Goal: Information Seeking & Learning: Find specific fact

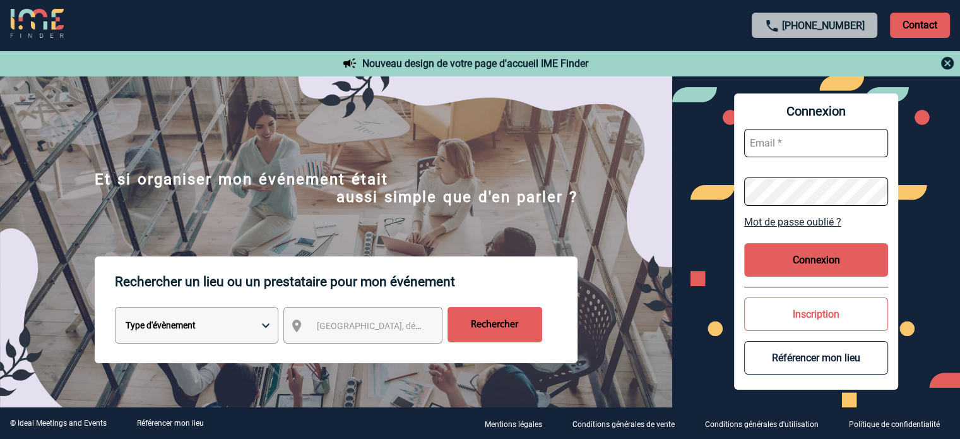
type input "fdelfondo@ime-groupe.com"
click at [770, 264] on button "Connexion" at bounding box center [816, 259] width 144 height 33
type input "[EMAIL_ADDRESS][DOMAIN_NAME]"
click at [796, 267] on button "Connexion" at bounding box center [816, 259] width 144 height 33
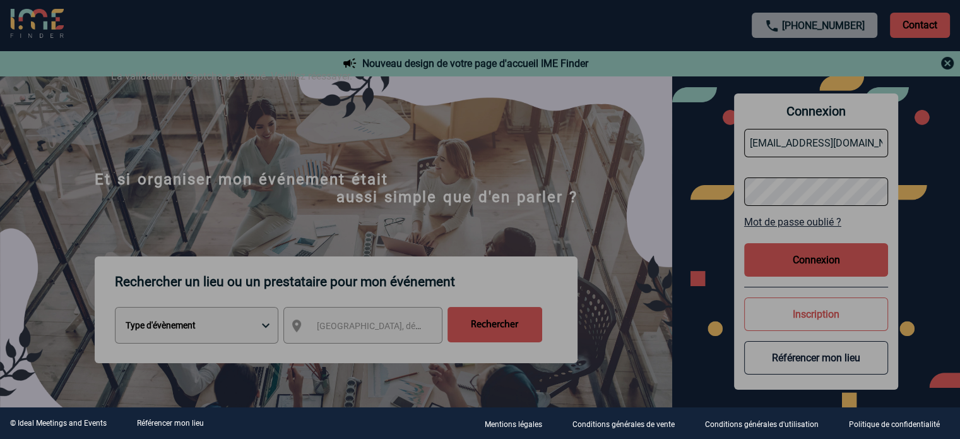
click at [788, 254] on div at bounding box center [480, 219] width 960 height 439
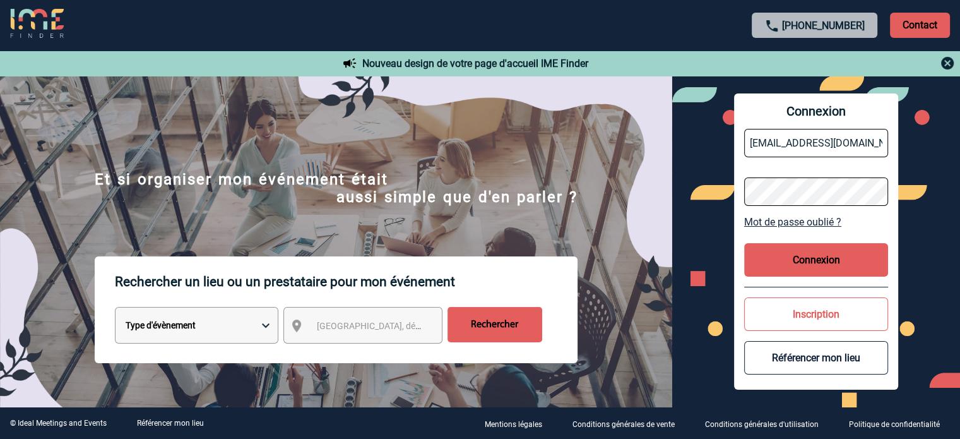
click at [825, 245] on button "Connexion" at bounding box center [816, 259] width 144 height 33
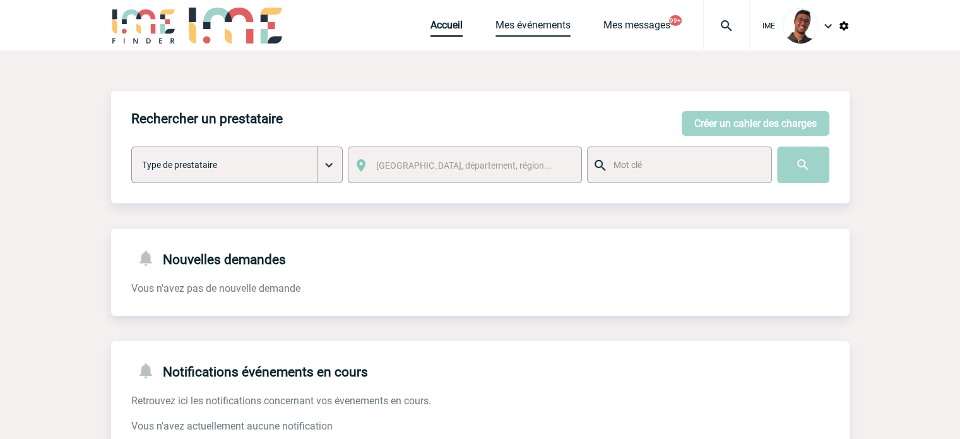
click at [510, 21] on link "Mes événements" at bounding box center [533, 28] width 75 height 18
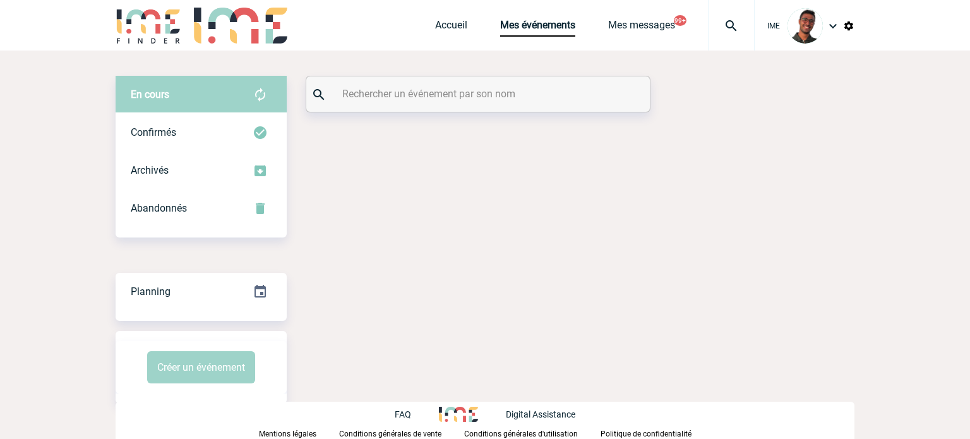
click at [406, 92] on input "text" at bounding box center [479, 94] width 281 height 18
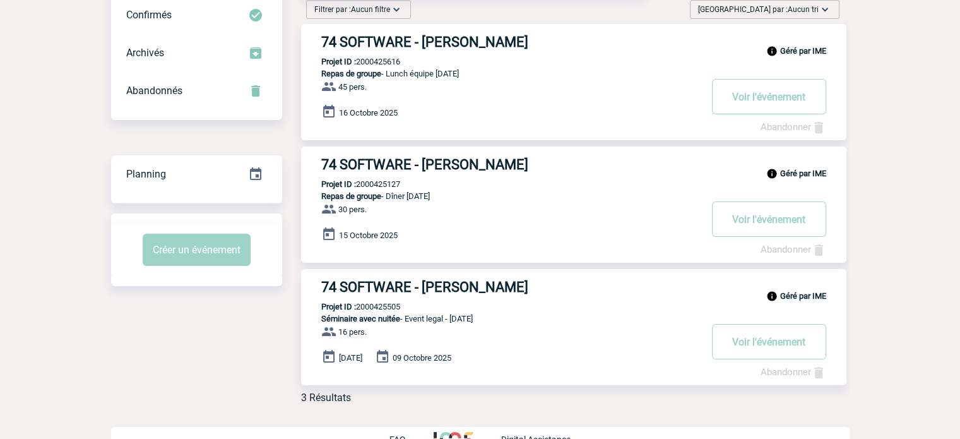
scroll to position [141, 0]
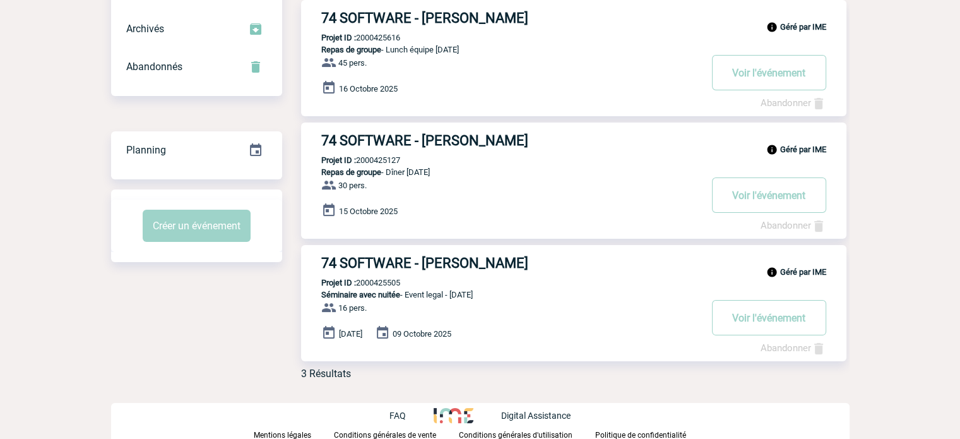
type input "74 soft"
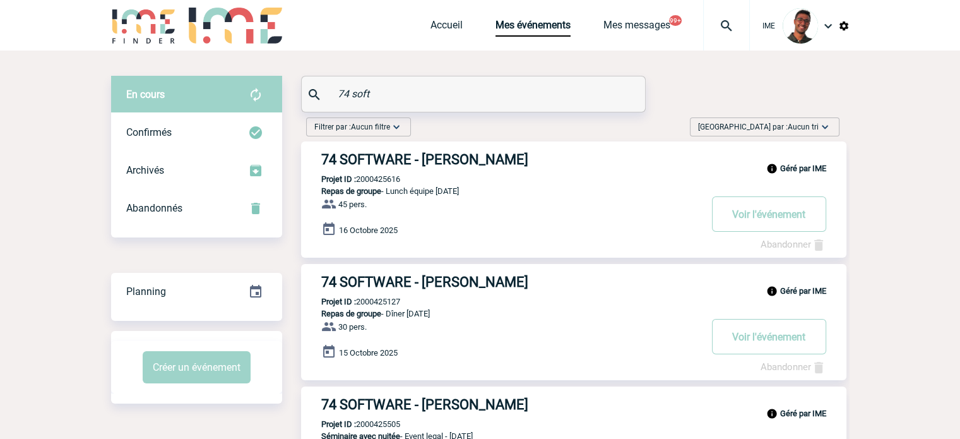
click at [91, 31] on div "IME Accueil Mes événements 99+" at bounding box center [480, 25] width 960 height 51
click at [100, 31] on div "IME Accueil Mes événements 99+" at bounding box center [480, 25] width 960 height 51
click at [125, 25] on img at bounding box center [144, 26] width 66 height 36
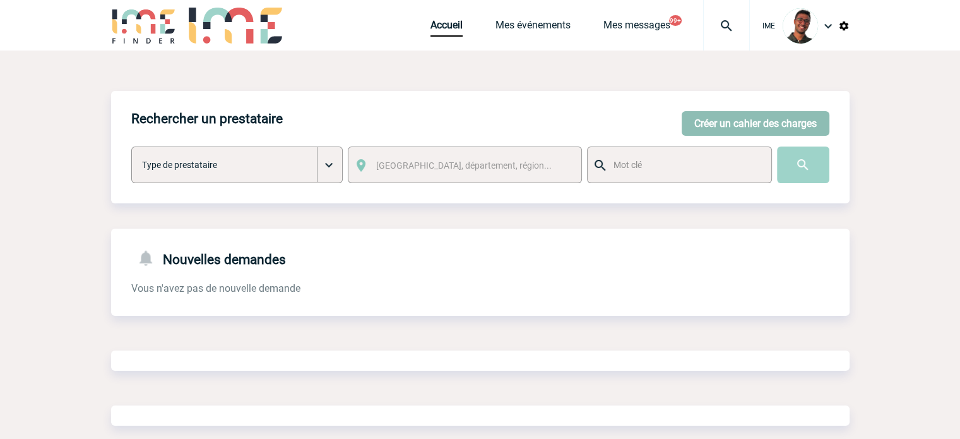
click at [778, 123] on button "Créer un cahier des charges" at bounding box center [756, 123] width 148 height 25
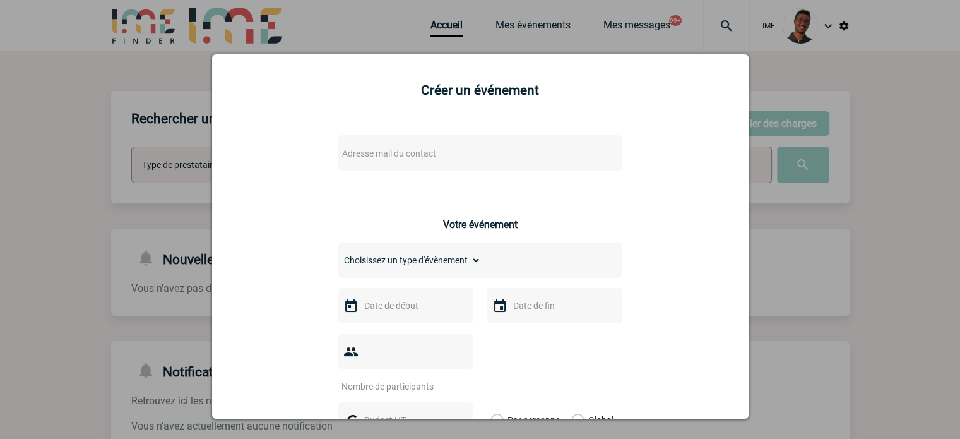
click at [537, 157] on span "Adresse mail du contact" at bounding box center [447, 154] width 221 height 18
type input "maryline.artero@capgemini.com"
click at [883, 159] on div at bounding box center [480, 219] width 960 height 439
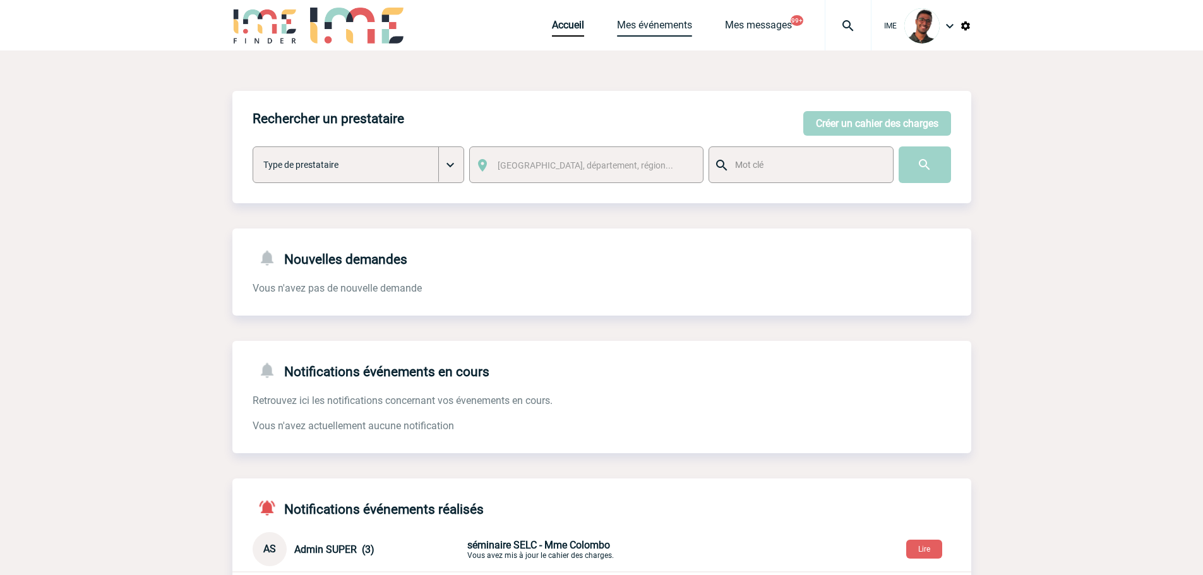
click at [618, 31] on link "Mes événements" at bounding box center [654, 28] width 75 height 18
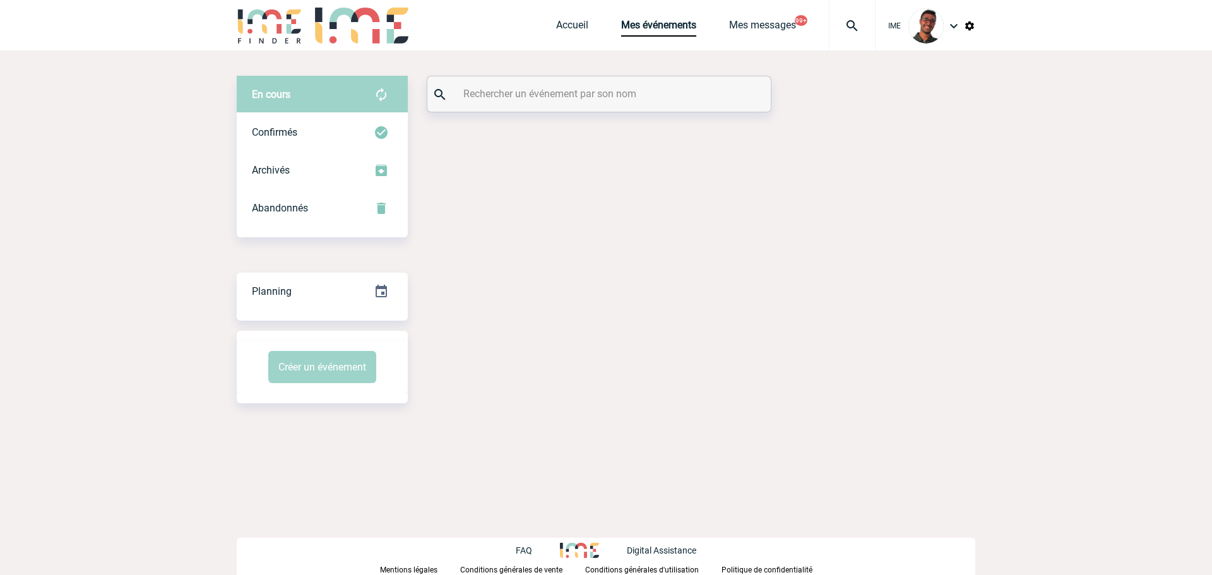
click at [542, 95] on input "text" at bounding box center [600, 94] width 281 height 18
type input "j"
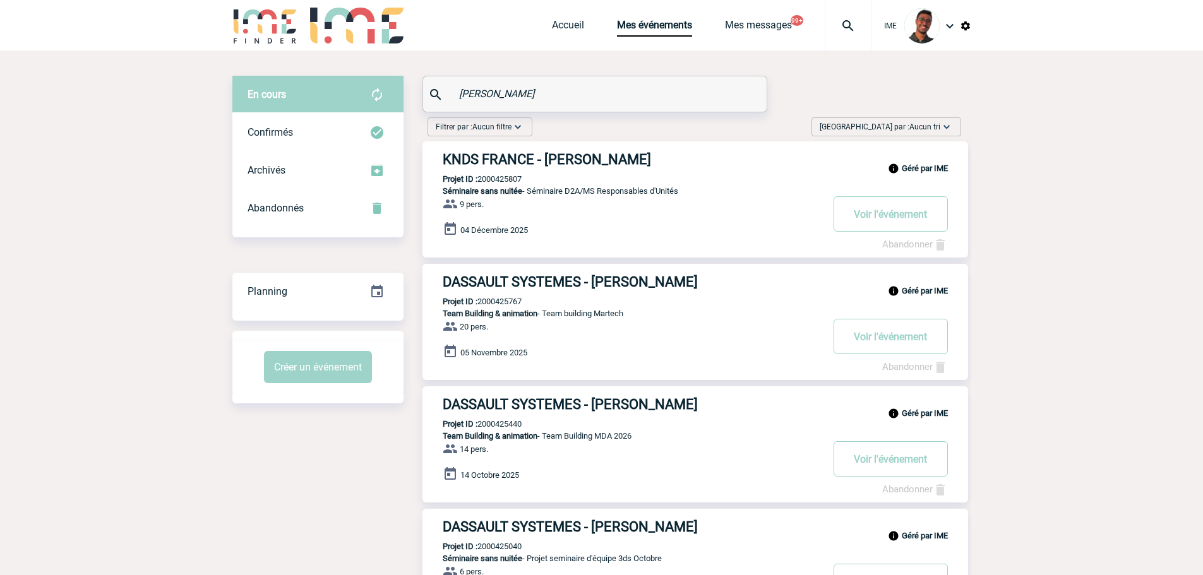
type input "gerard"
drag, startPoint x: 544, startPoint y: 272, endPoint x: 527, endPoint y: 276, distance: 17.5
drag, startPoint x: 468, startPoint y: 93, endPoint x: 459, endPoint y: 91, distance: 9.2
click at [459, 91] on input "gerard" at bounding box center [596, 94] width 281 height 18
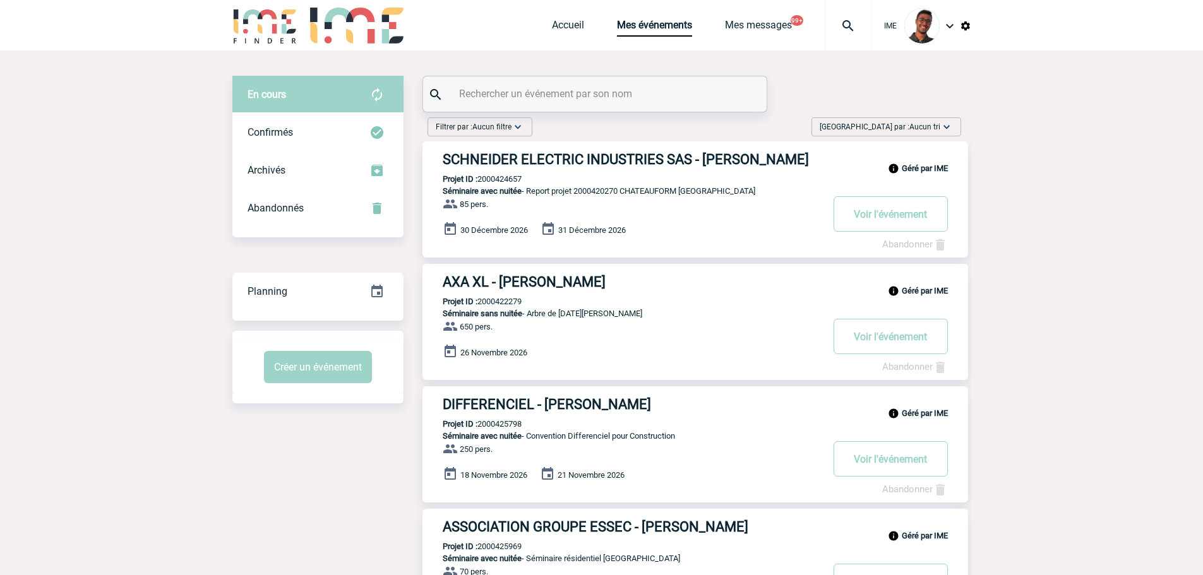
click at [532, 89] on input "text" at bounding box center [596, 94] width 281 height 18
type input "assurances"
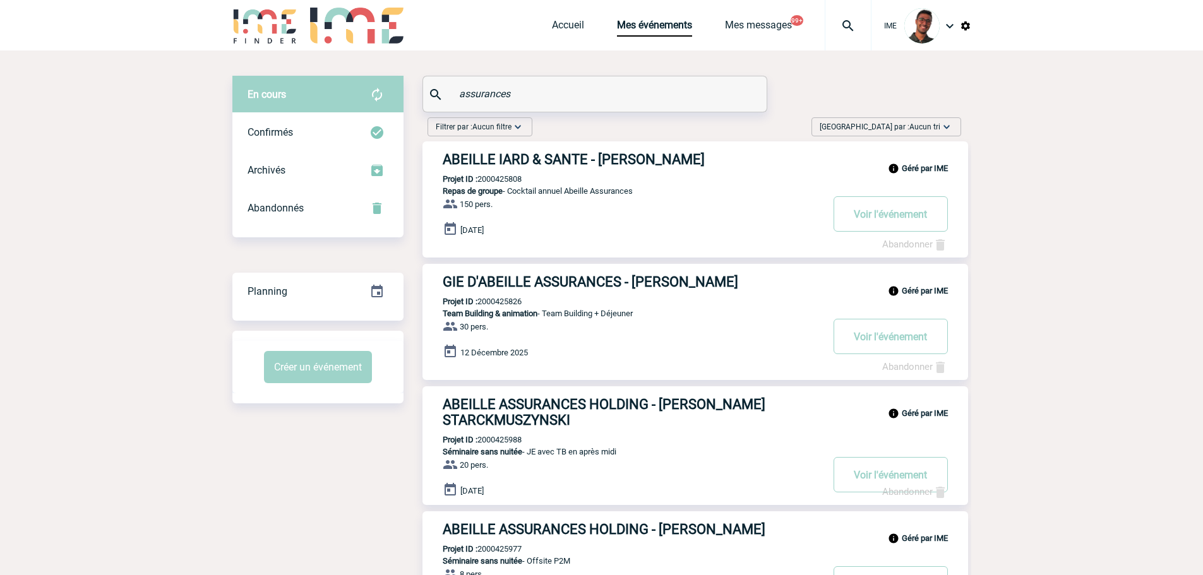
drag, startPoint x: 530, startPoint y: 94, endPoint x: 432, endPoint y: 90, distance: 98.6
click at [432, 90] on div "assurances" at bounding box center [594, 93] width 343 height 35
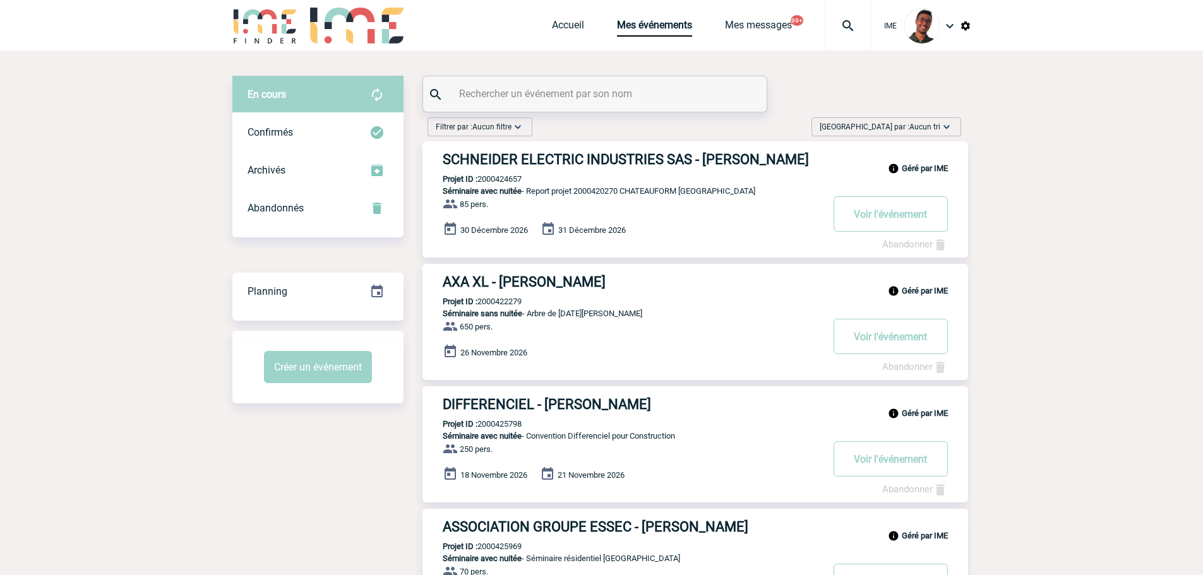
click at [594, 92] on input "text" at bounding box center [596, 94] width 281 height 18
paste input "GOLDSTEIN"
click at [403, 115] on div "Confirmés" at bounding box center [317, 133] width 171 height 38
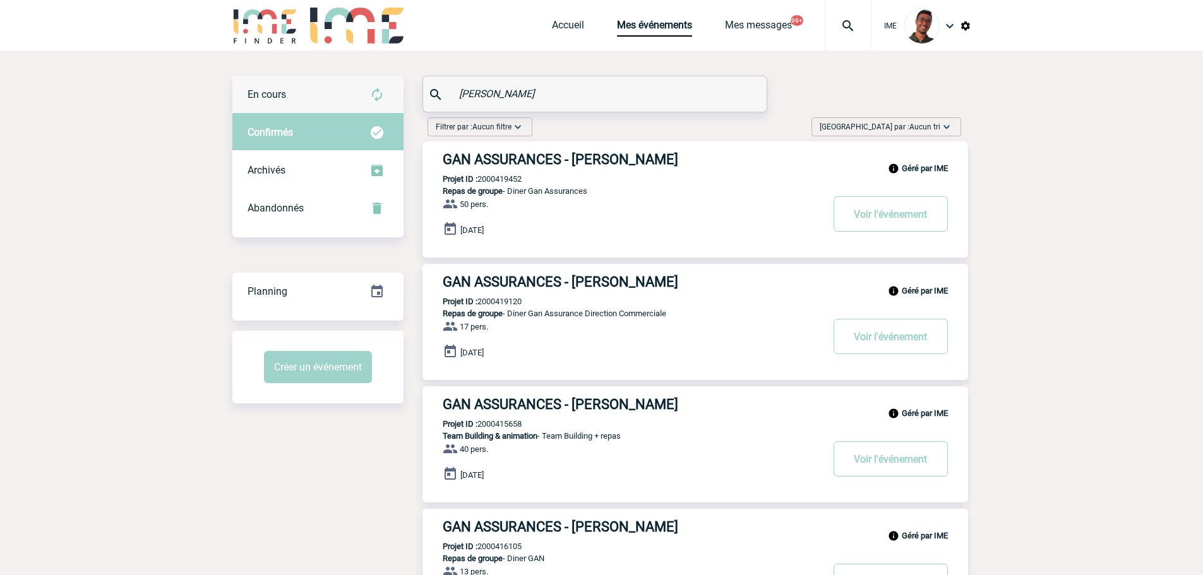
click at [393, 81] on div "En cours" at bounding box center [317, 95] width 171 height 38
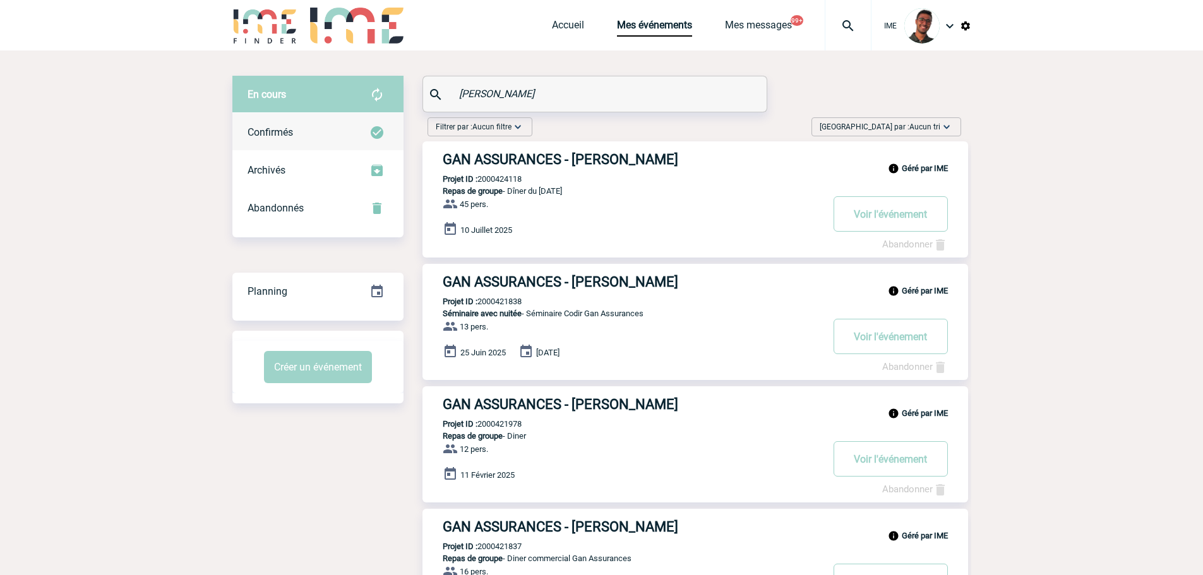
click at [341, 123] on div "Confirmés" at bounding box center [317, 133] width 171 height 38
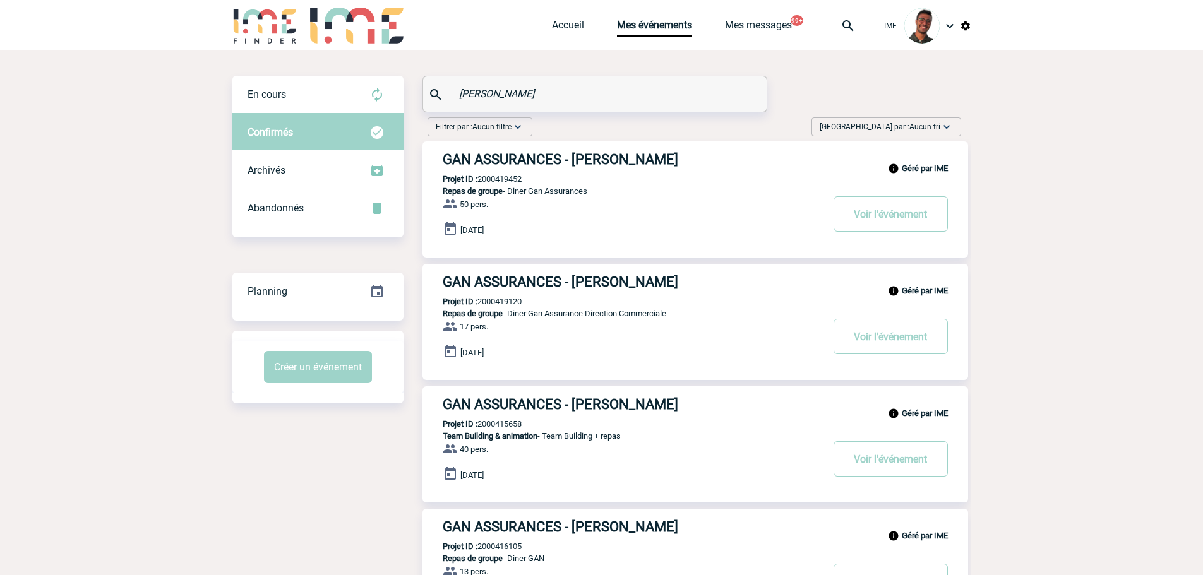
paste input "UEZENNEC"
drag, startPoint x: 518, startPoint y: 88, endPoint x: 414, endPoint y: 93, distance: 104.3
click at [414, 93] on div "En cours En cours Confirmés Archivés Abandonnés En cours Confirmés Archivés Aba…" at bounding box center [601, 365] width 739 height 578
type input "GUEZENNEC"
click at [331, 103] on div "En cours" at bounding box center [317, 95] width 171 height 38
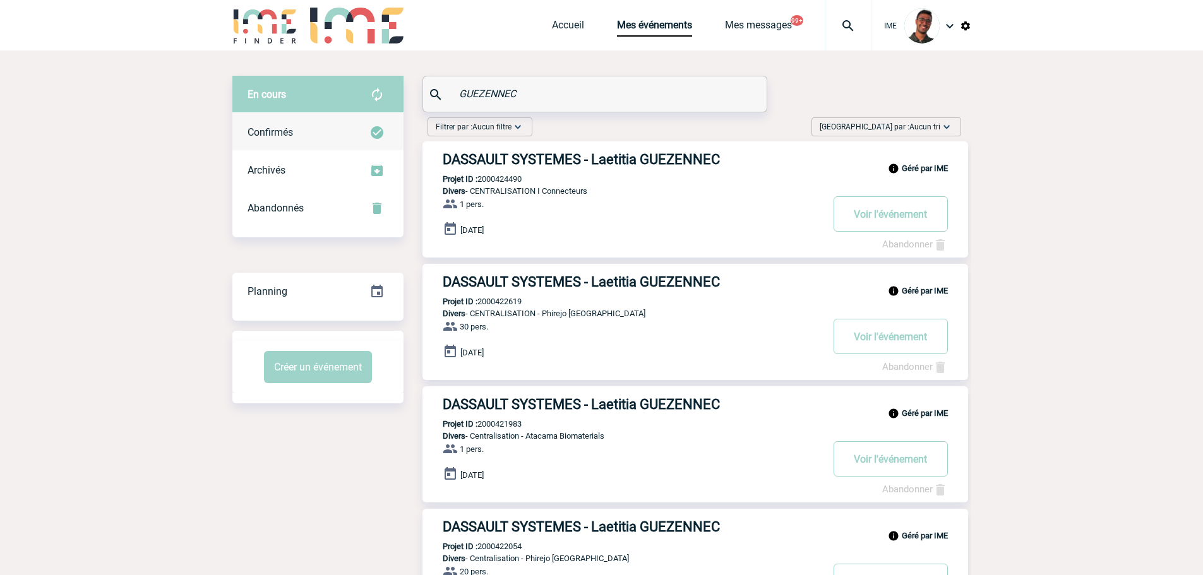
click at [321, 123] on div "Confirmés" at bounding box center [317, 133] width 171 height 38
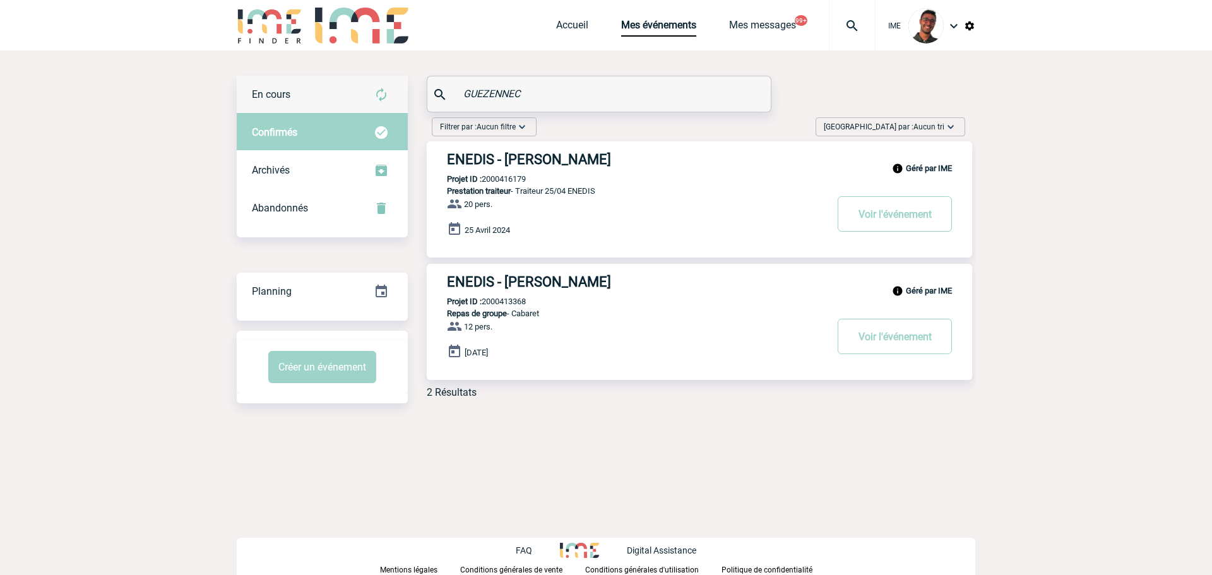
click at [328, 86] on div "En cours" at bounding box center [322, 95] width 171 height 38
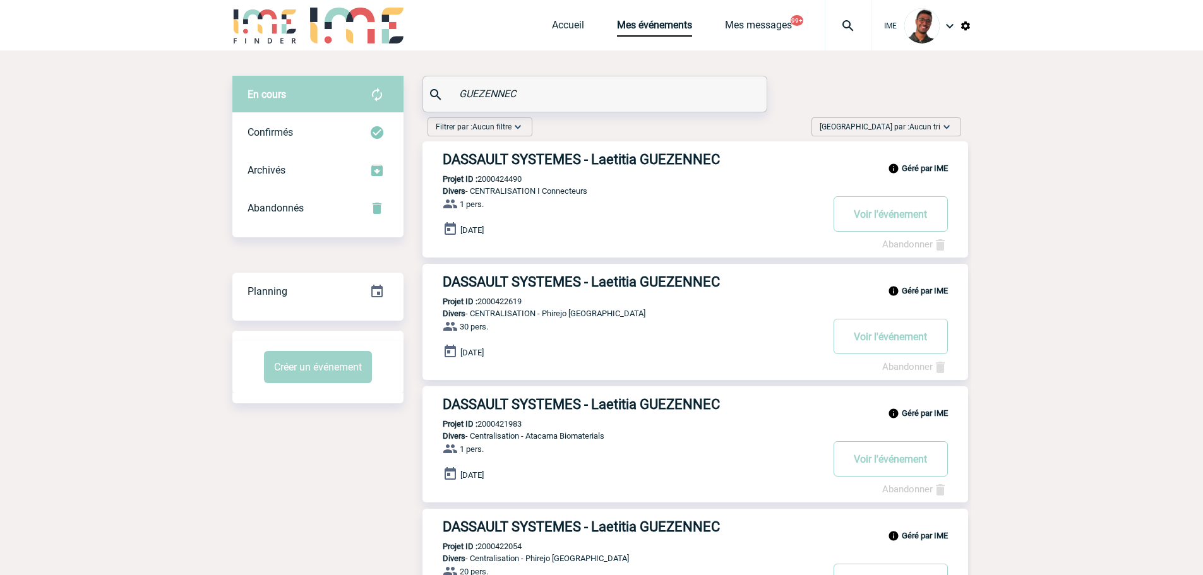
click at [857, 28] on img at bounding box center [847, 25] width 45 height 15
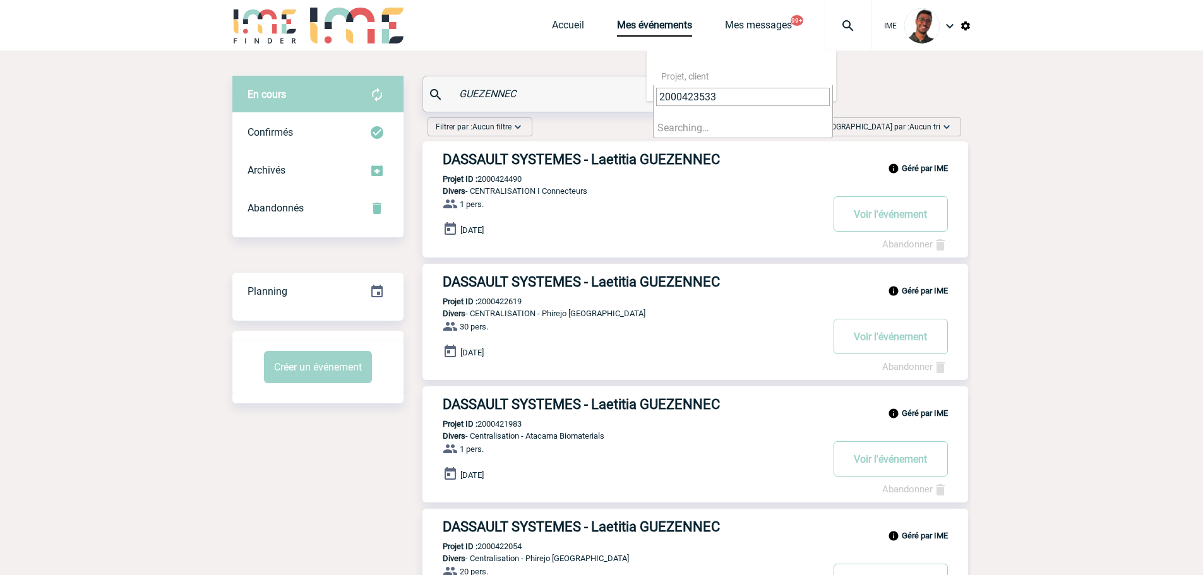
type input "2000423533"
select select "23034"
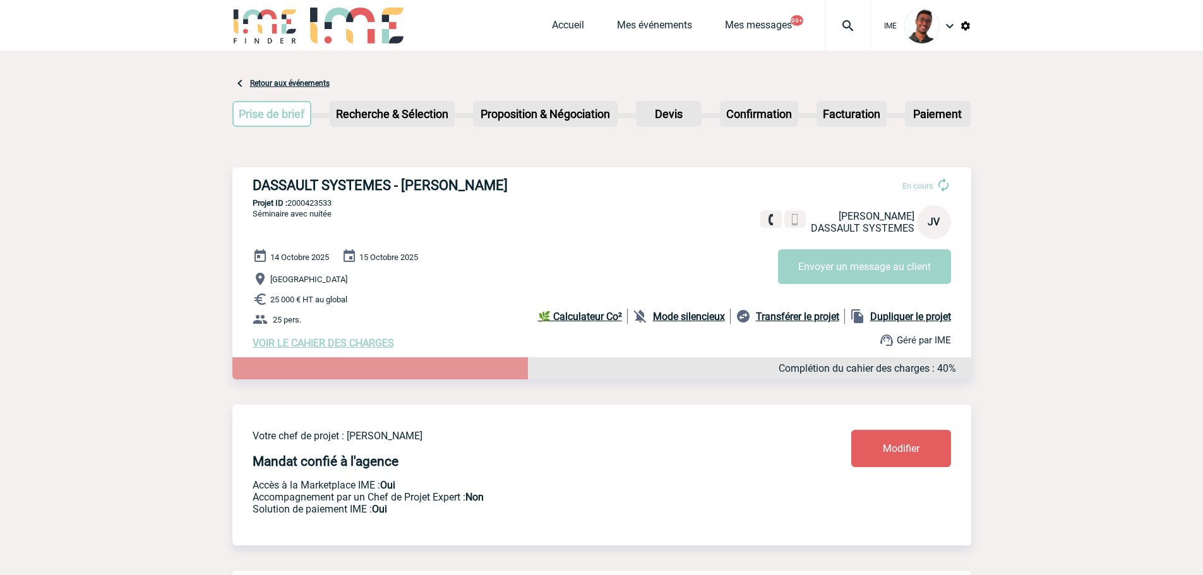
click at [842, 31] on img at bounding box center [847, 25] width 45 height 15
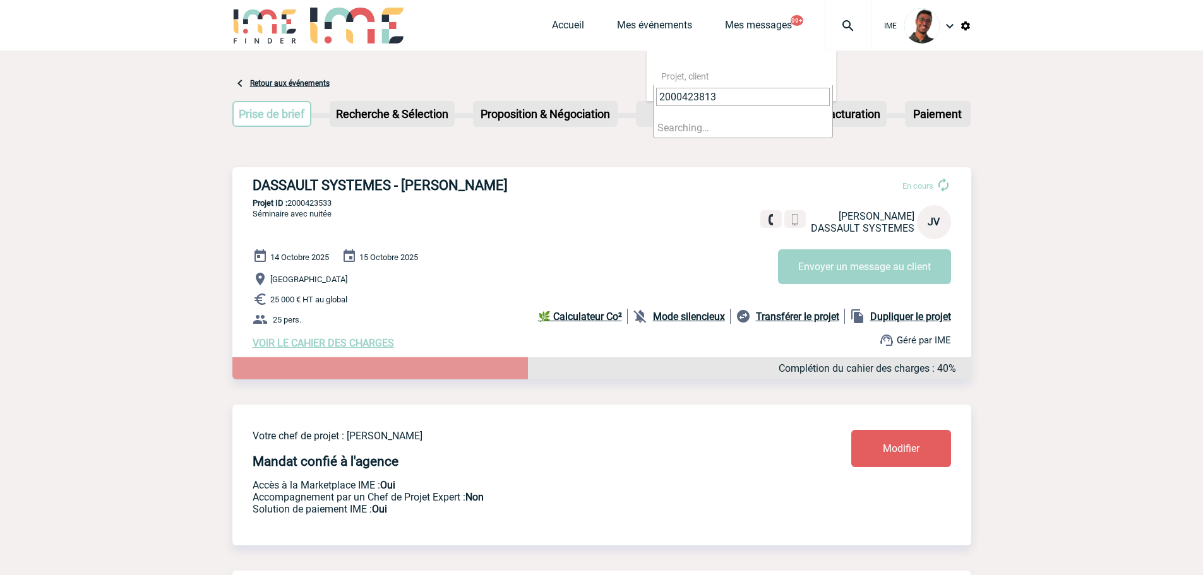
type input "2000423813"
select select "23314"
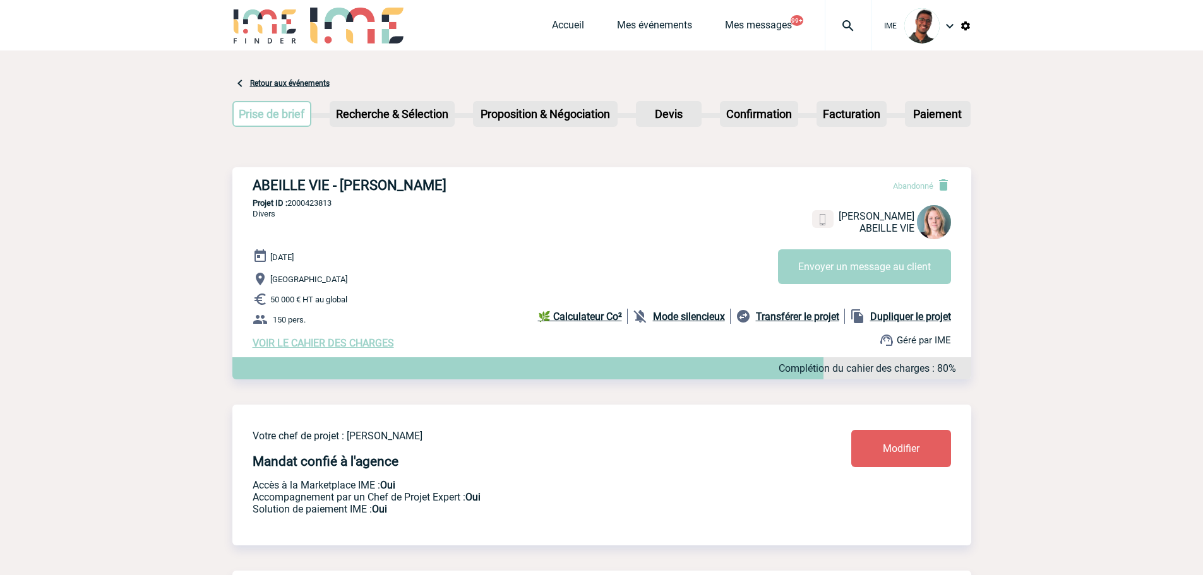
click at [849, 40] on div at bounding box center [848, 25] width 47 height 51
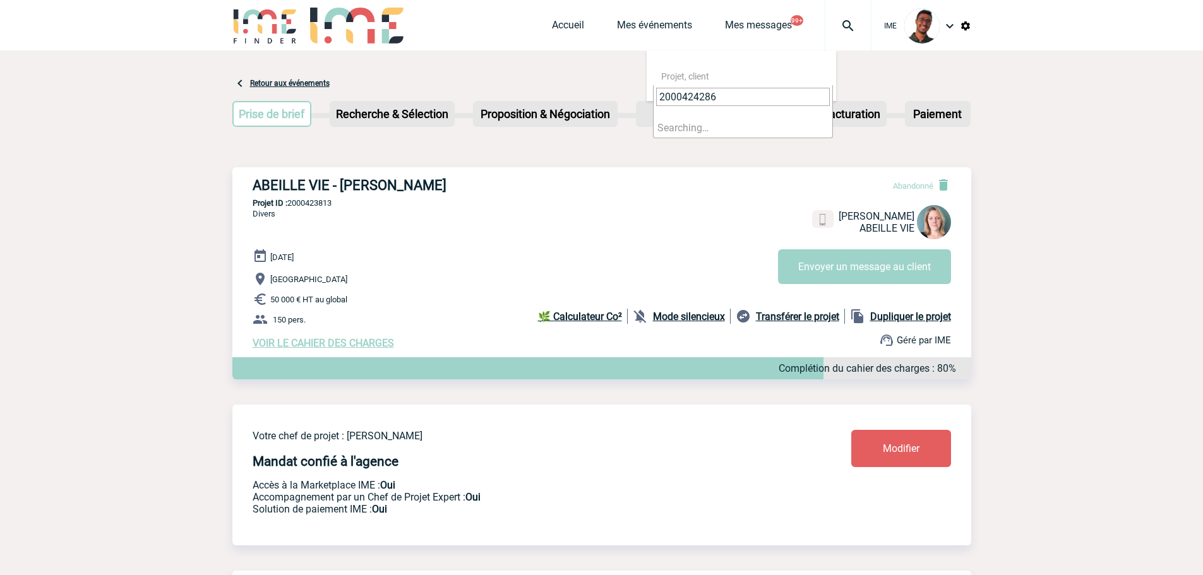
type input "2000424286"
click at [713, 137] on li "Searching…" at bounding box center [743, 128] width 179 height 20
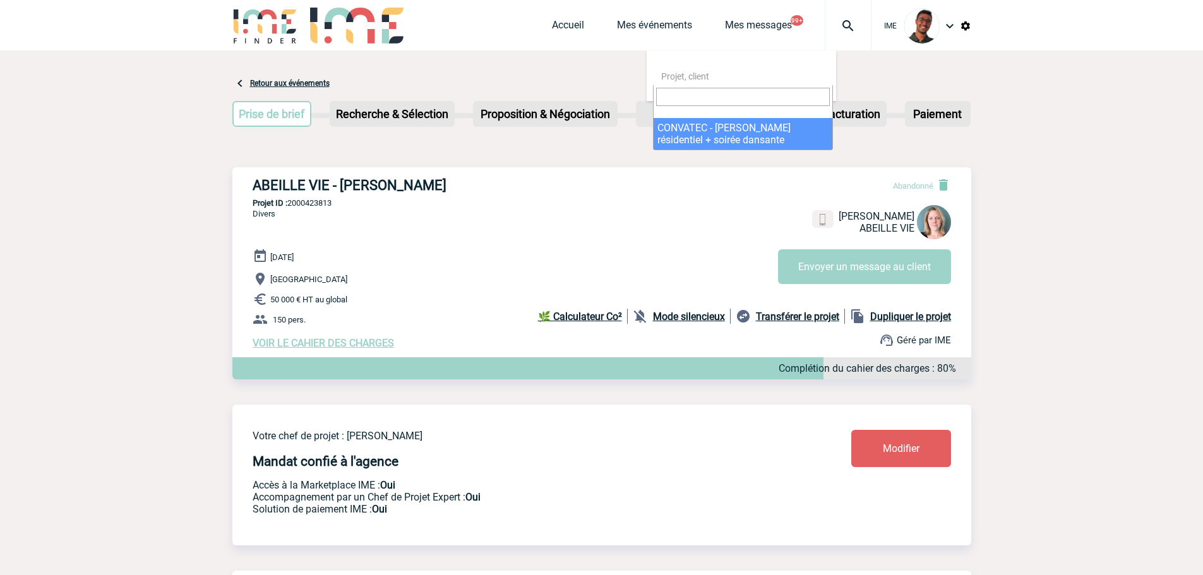
select select "23787"
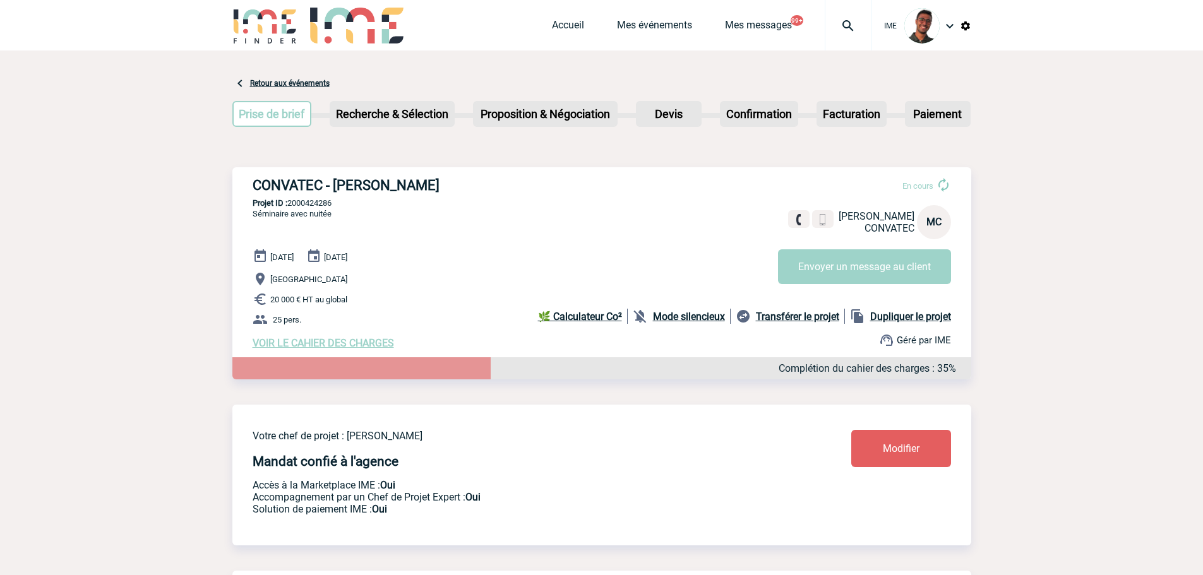
click at [861, 21] on img at bounding box center [847, 25] width 45 height 15
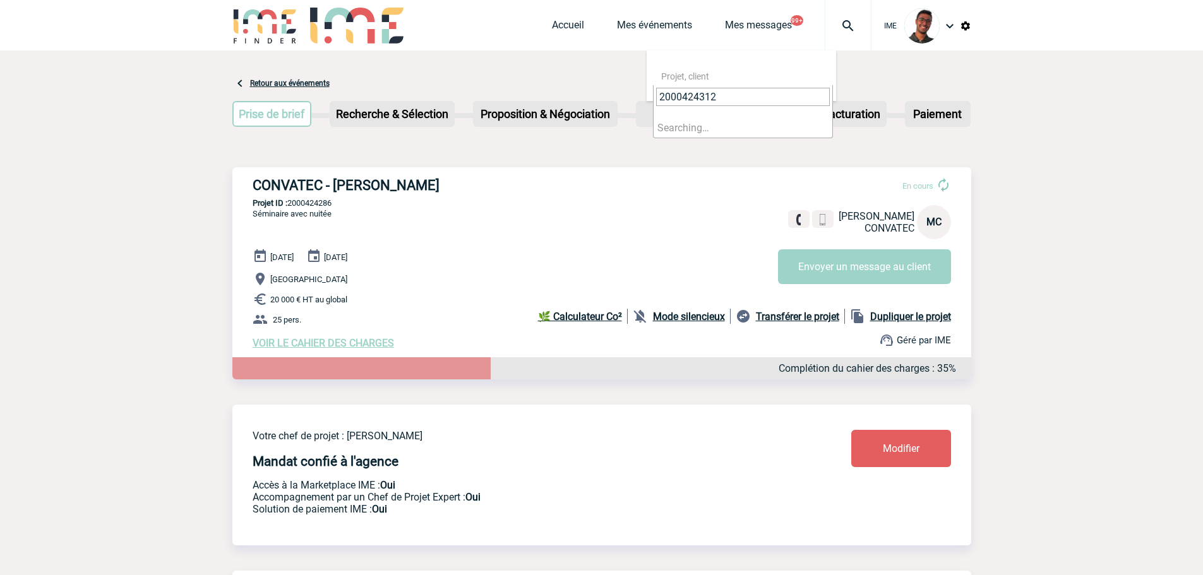
type input "2000424312"
click at [720, 130] on li "Searching…" at bounding box center [743, 128] width 179 height 20
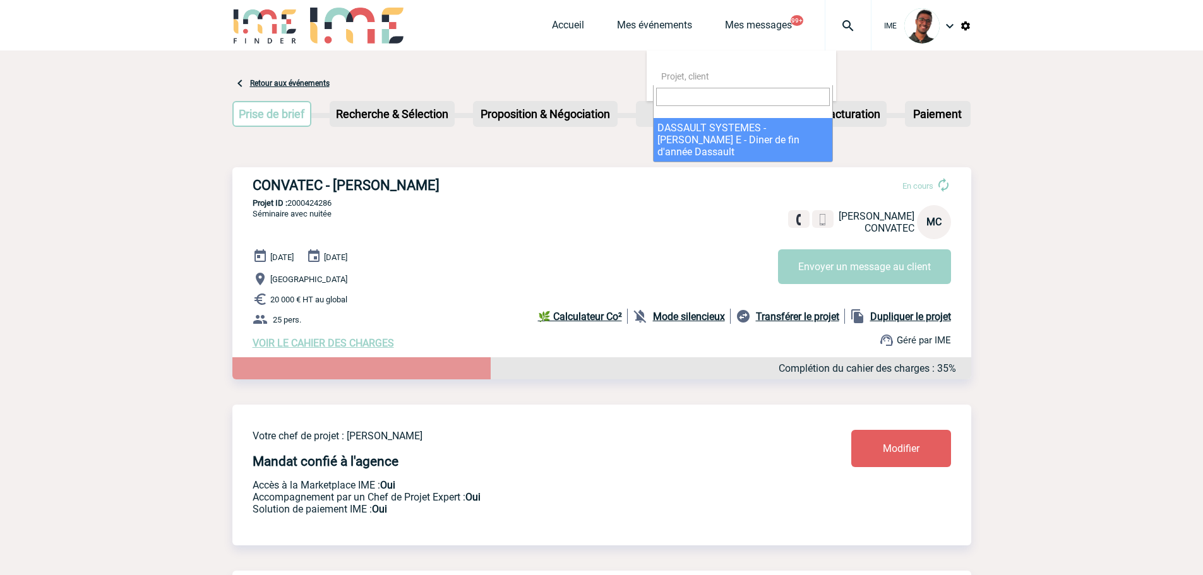
select select "23813"
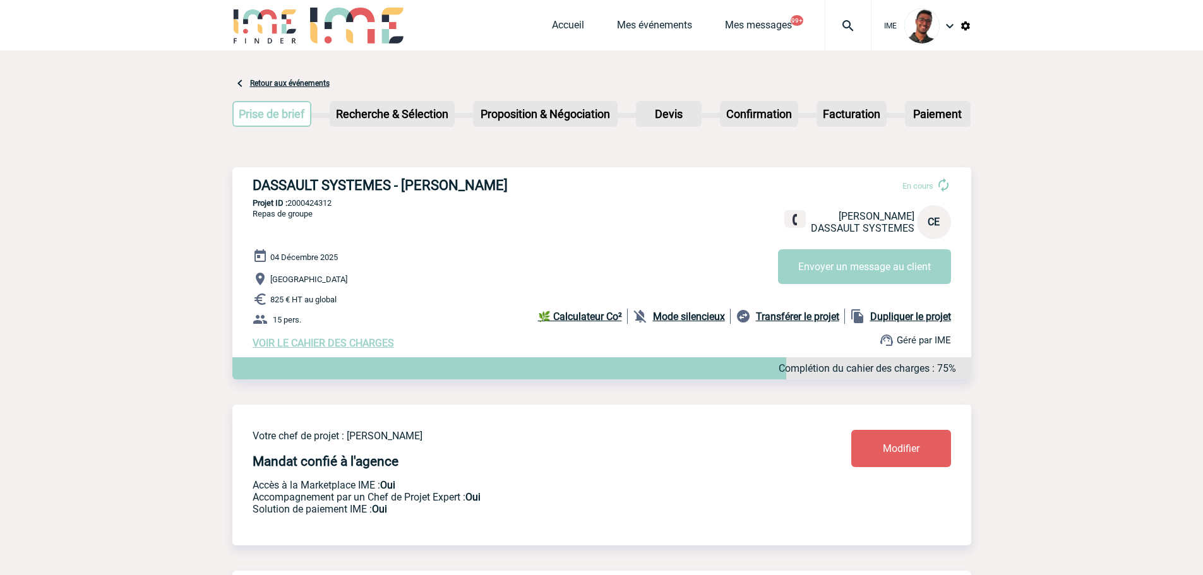
click at [844, 29] on img at bounding box center [847, 25] width 45 height 15
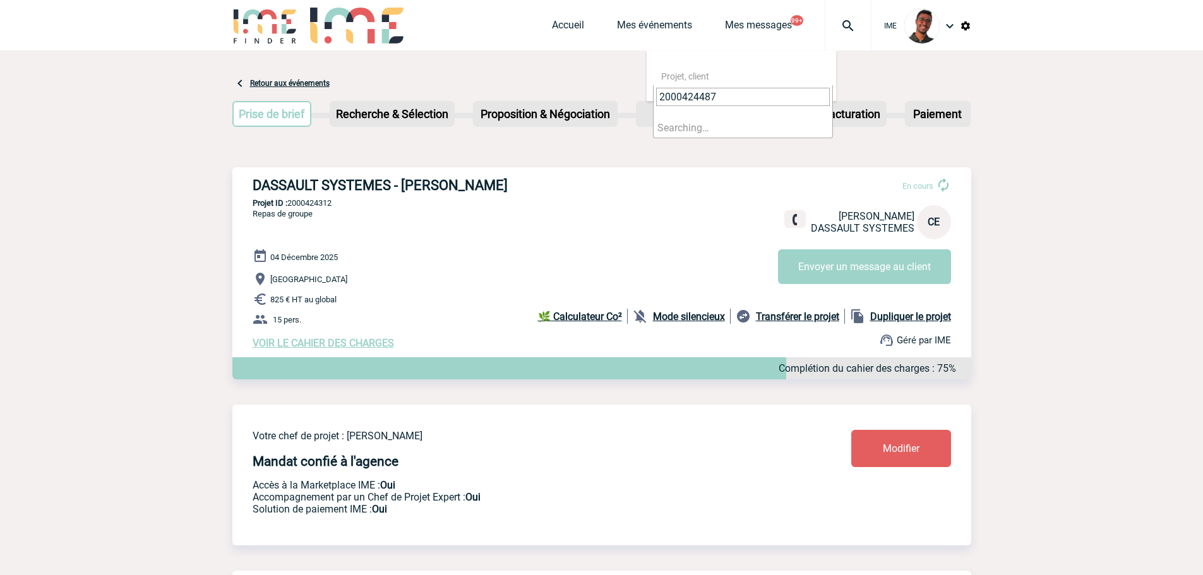
type input "2000424487"
select select "23988"
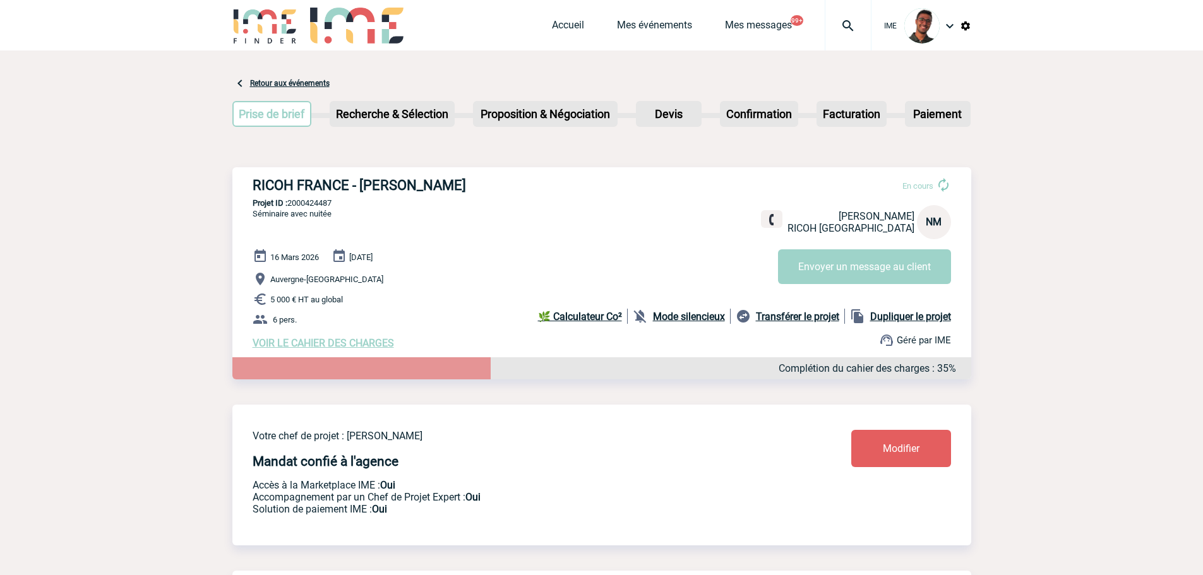
click at [847, 36] on div at bounding box center [848, 25] width 47 height 51
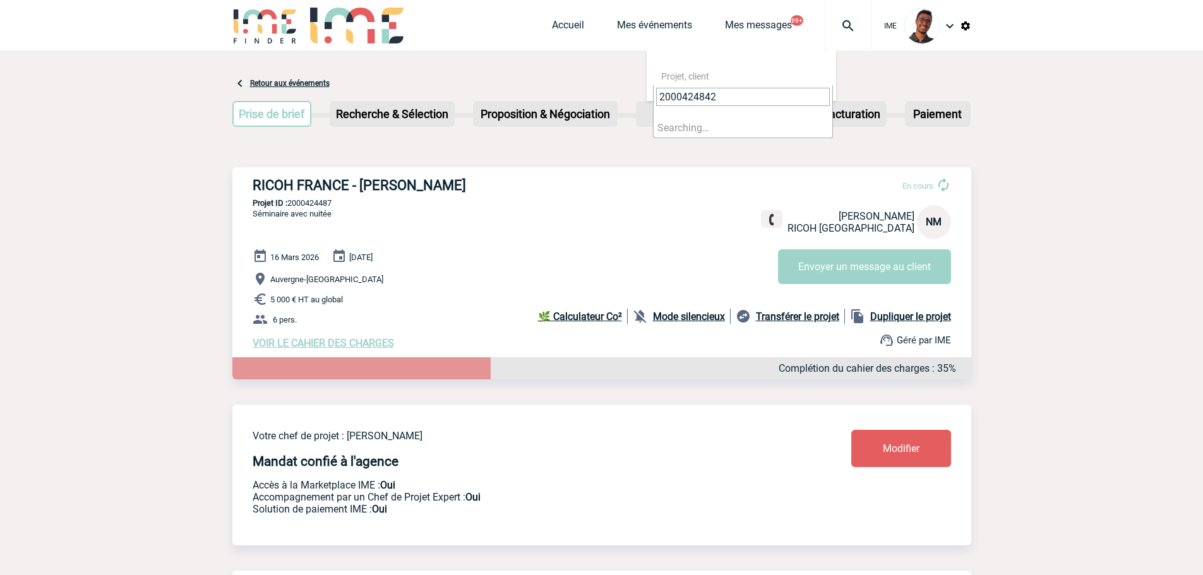
type input "2000424842"
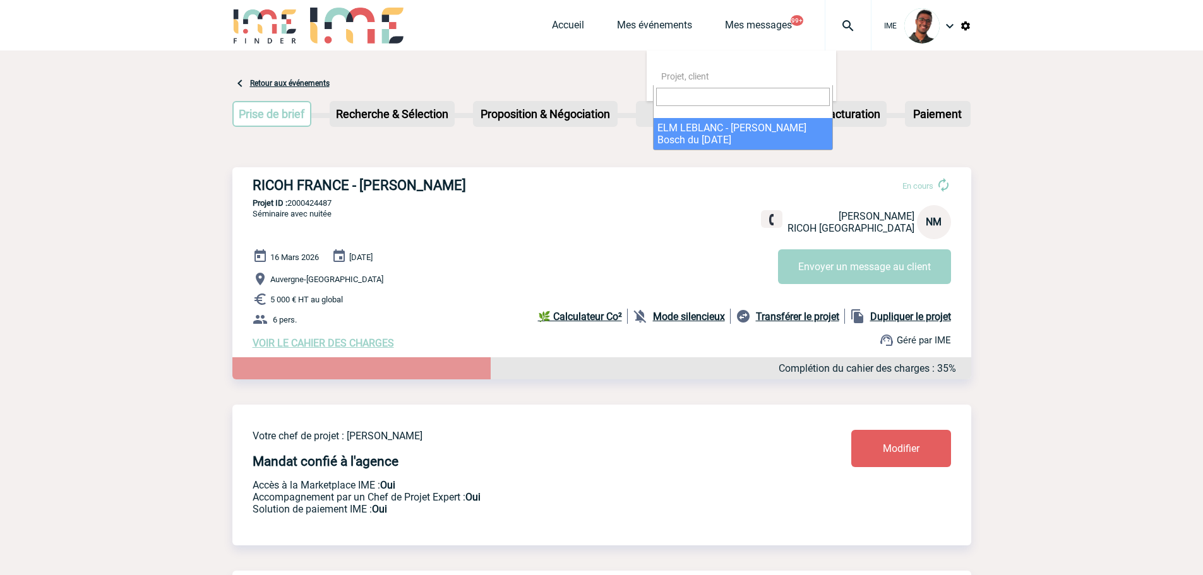
select select "24343"
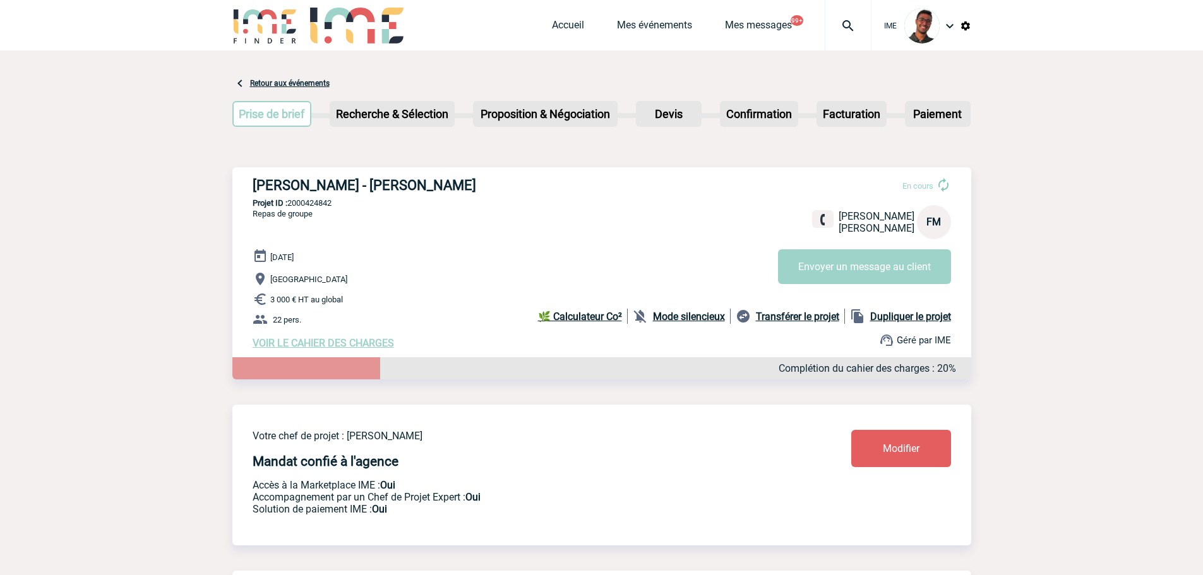
drag, startPoint x: 836, startPoint y: 25, endPoint x: 827, endPoint y: 35, distance: 13.4
click at [837, 25] on img at bounding box center [847, 25] width 45 height 15
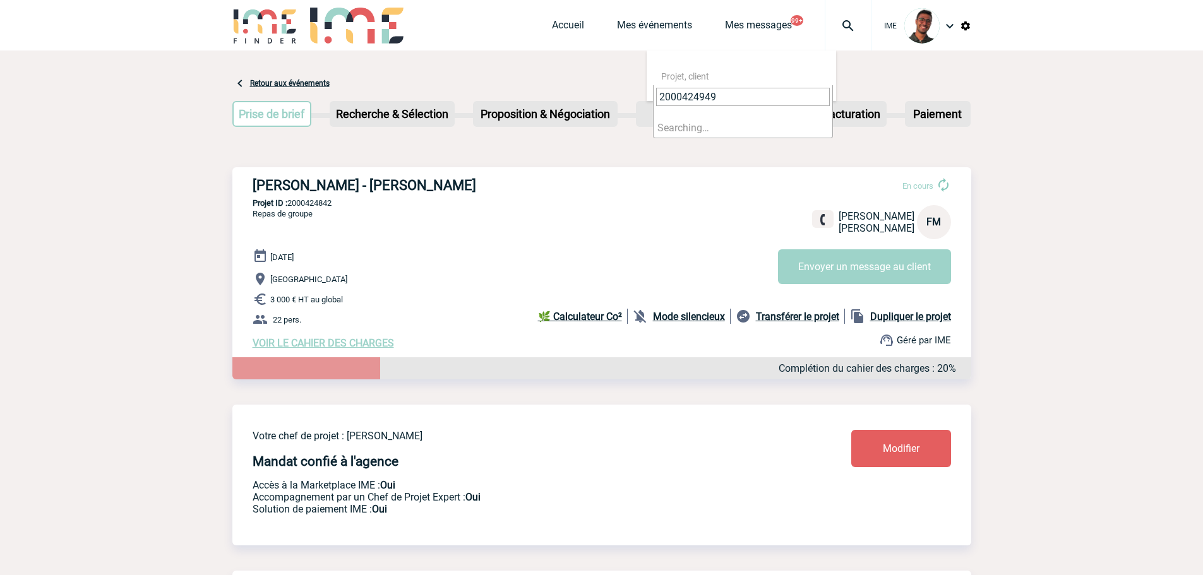
type input "2000424949"
click at [690, 134] on li "Searching…" at bounding box center [743, 128] width 179 height 20
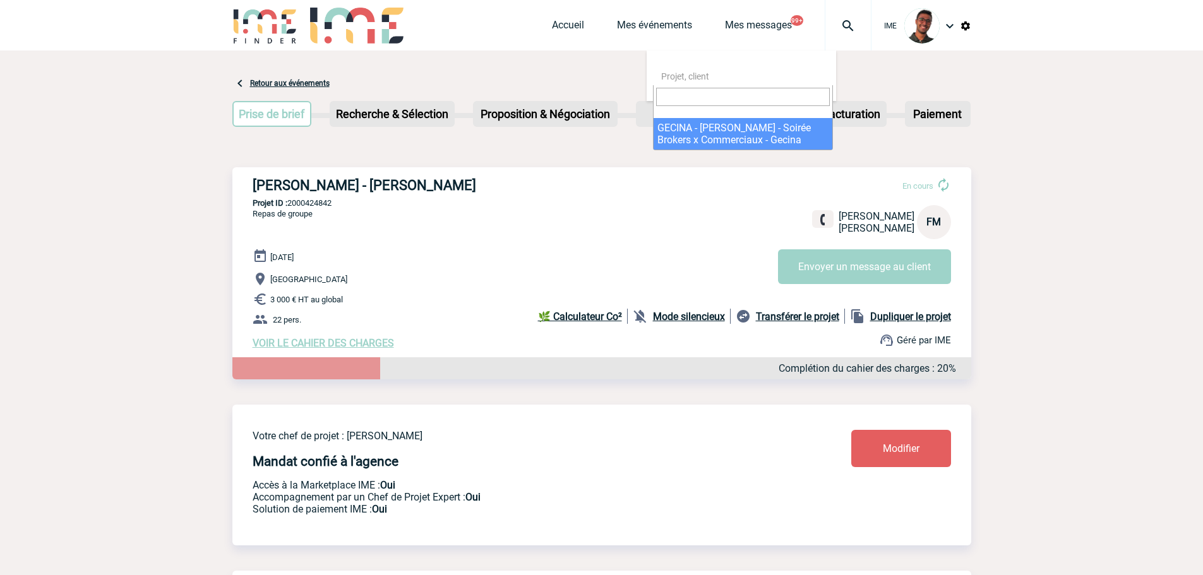
select select "24450"
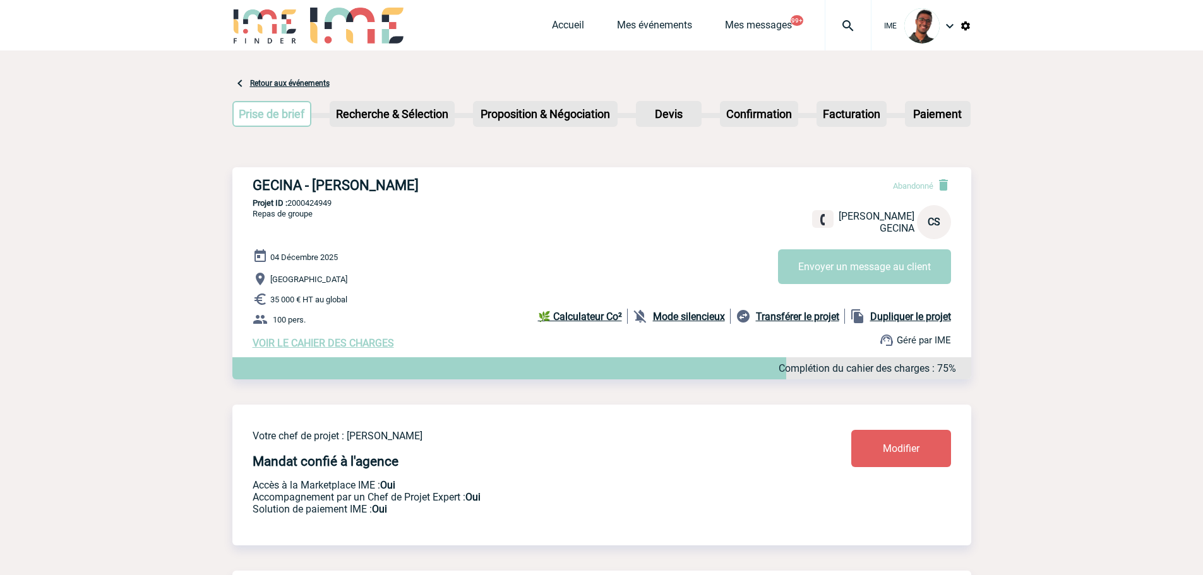
click at [861, 33] on img at bounding box center [847, 25] width 45 height 15
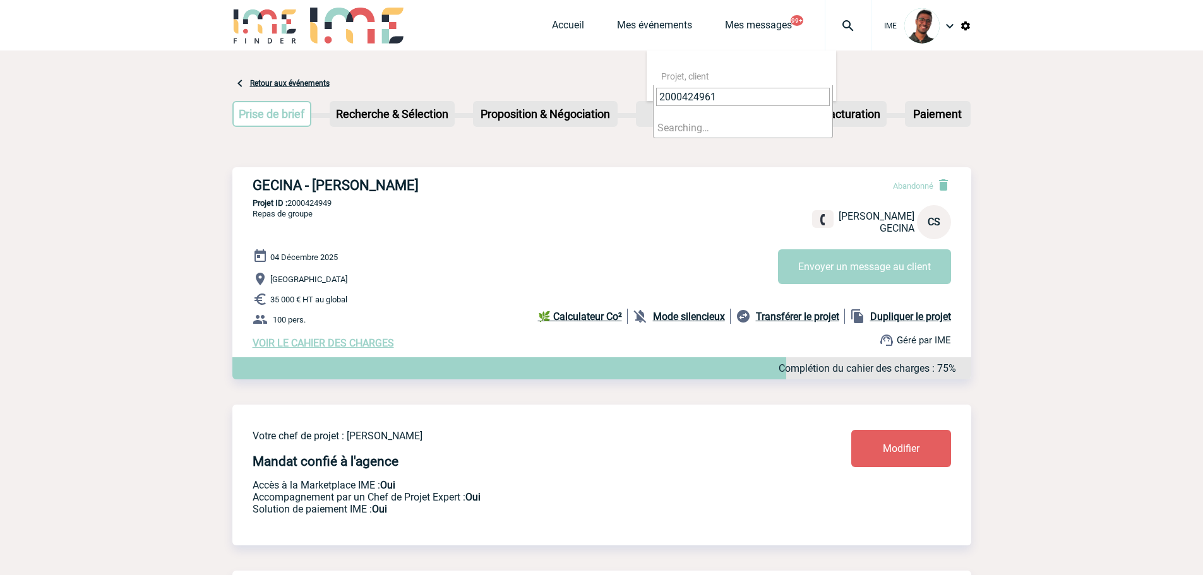
type input "2000424961"
select select "24462"
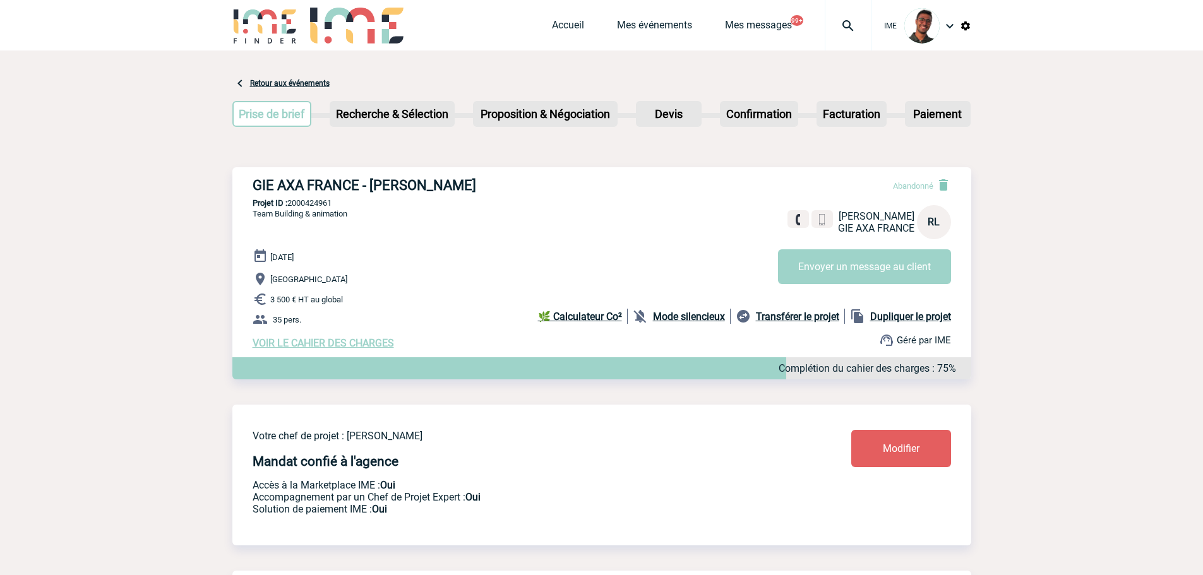
click at [828, 23] on img at bounding box center [847, 25] width 45 height 15
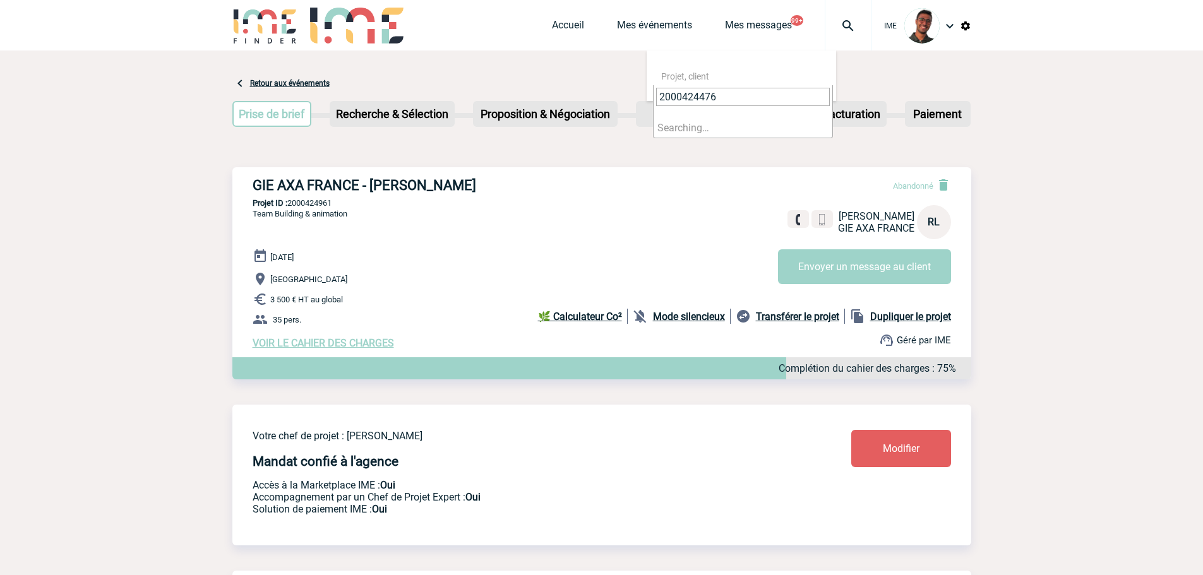
type input "2000424476"
click at [717, 124] on li "Searching…" at bounding box center [743, 128] width 179 height 20
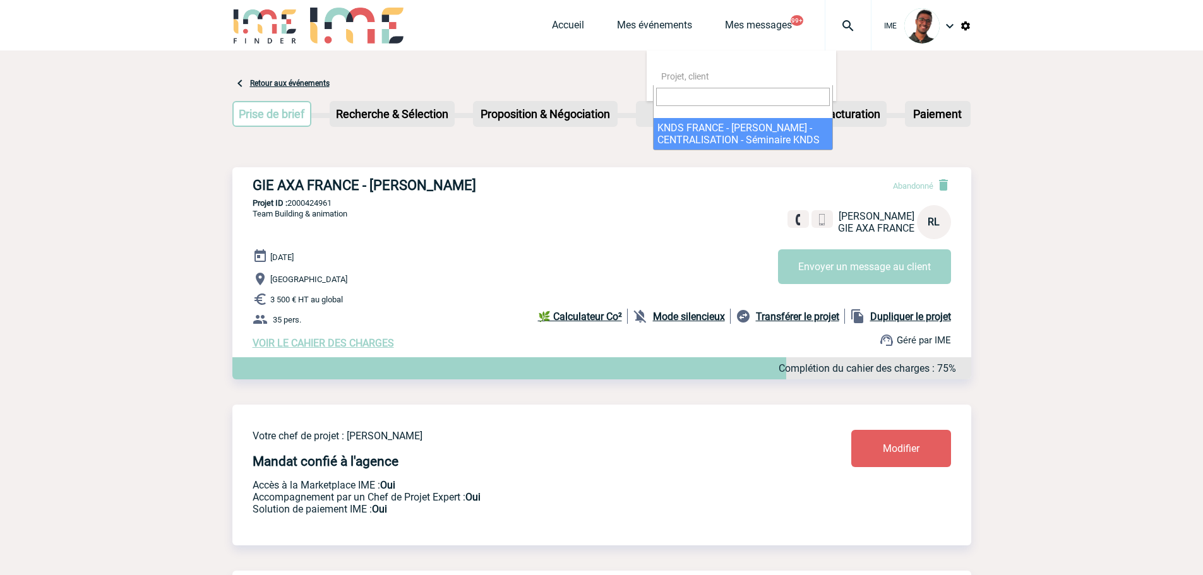
select select "23977"
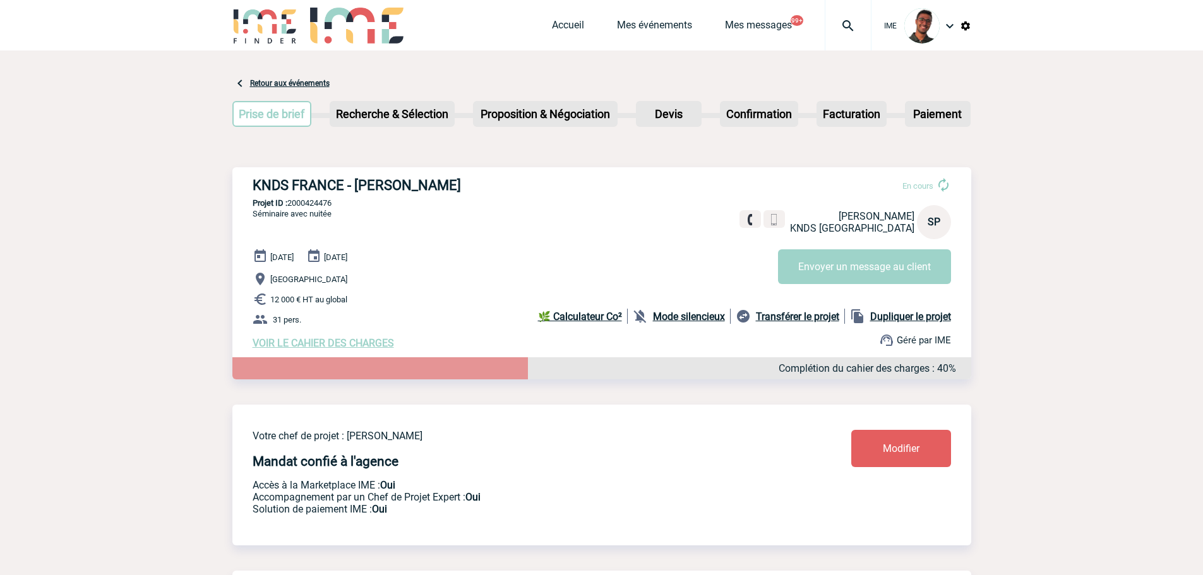
click at [840, 21] on img at bounding box center [847, 25] width 45 height 15
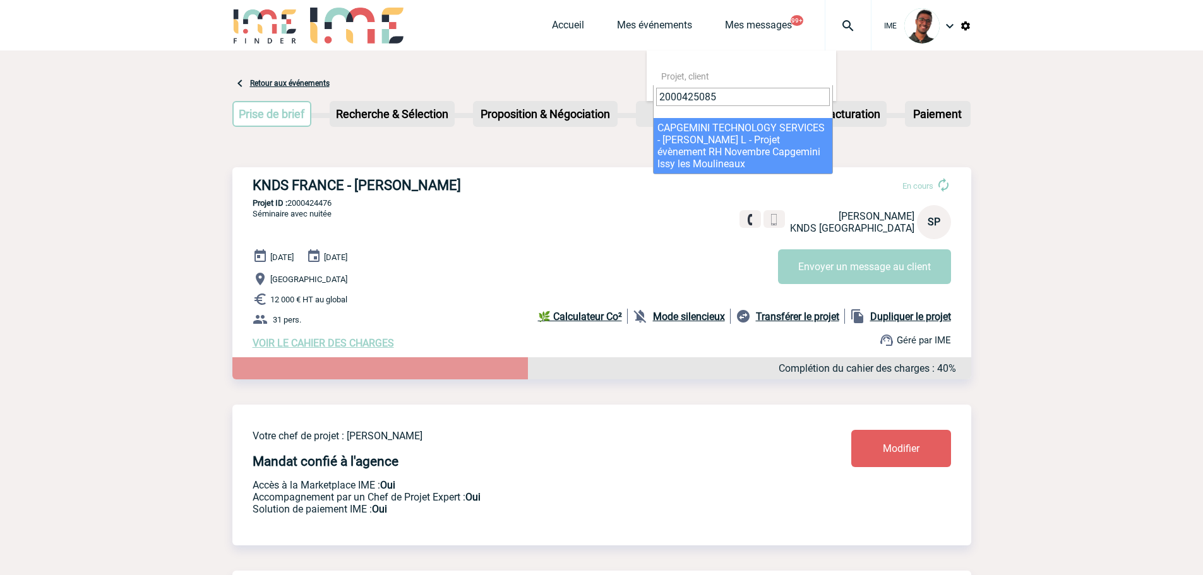
type input "2000425085"
select select "24586"
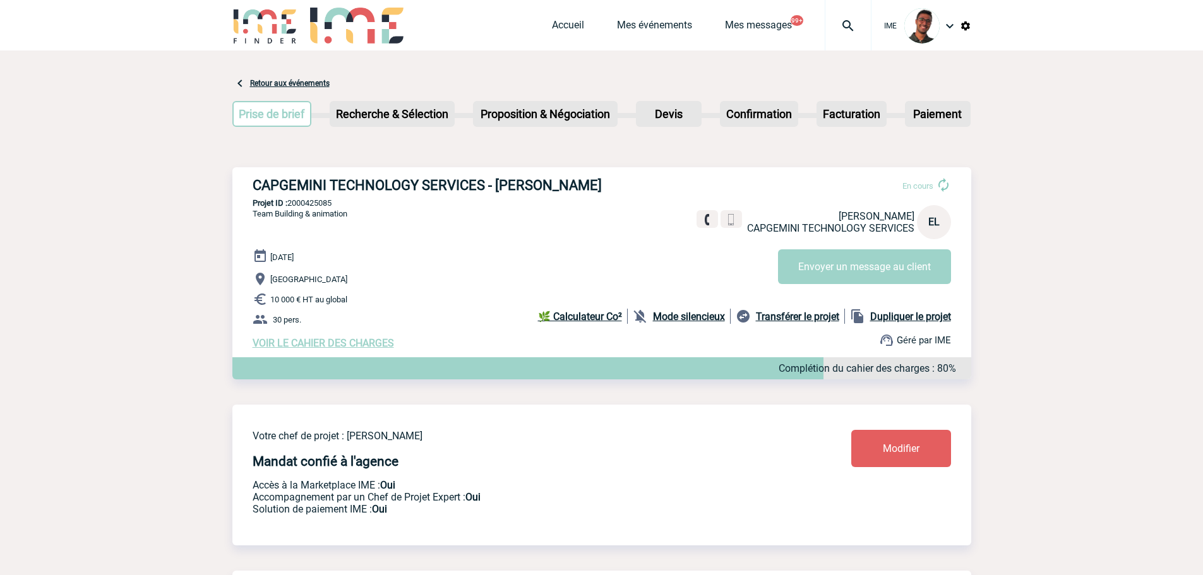
click at [859, 19] on img at bounding box center [847, 25] width 45 height 15
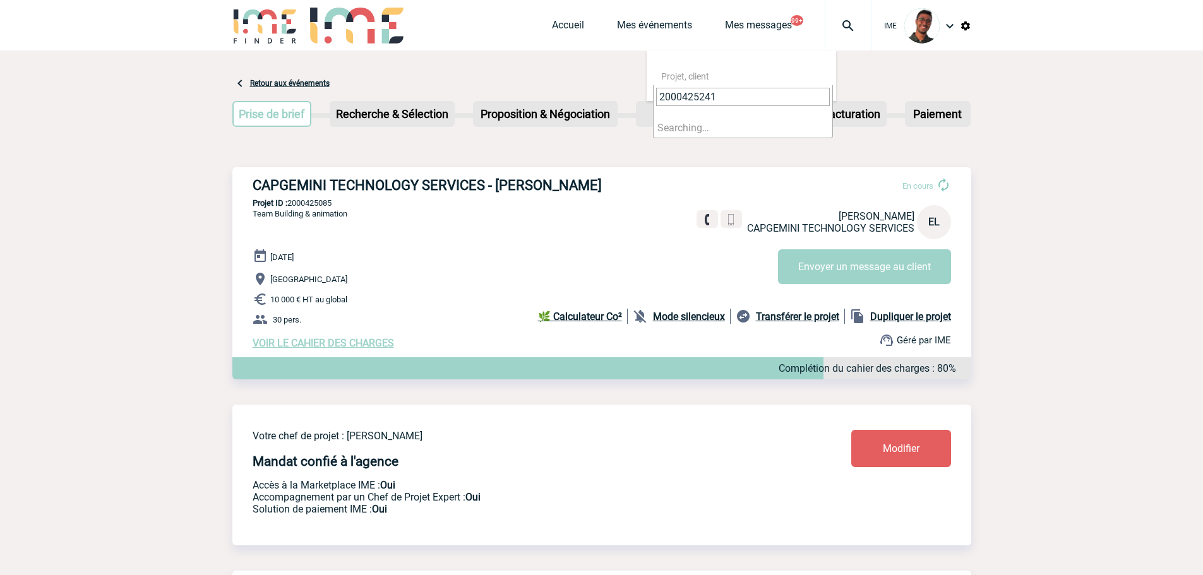
type input "2000425241"
select select "24742"
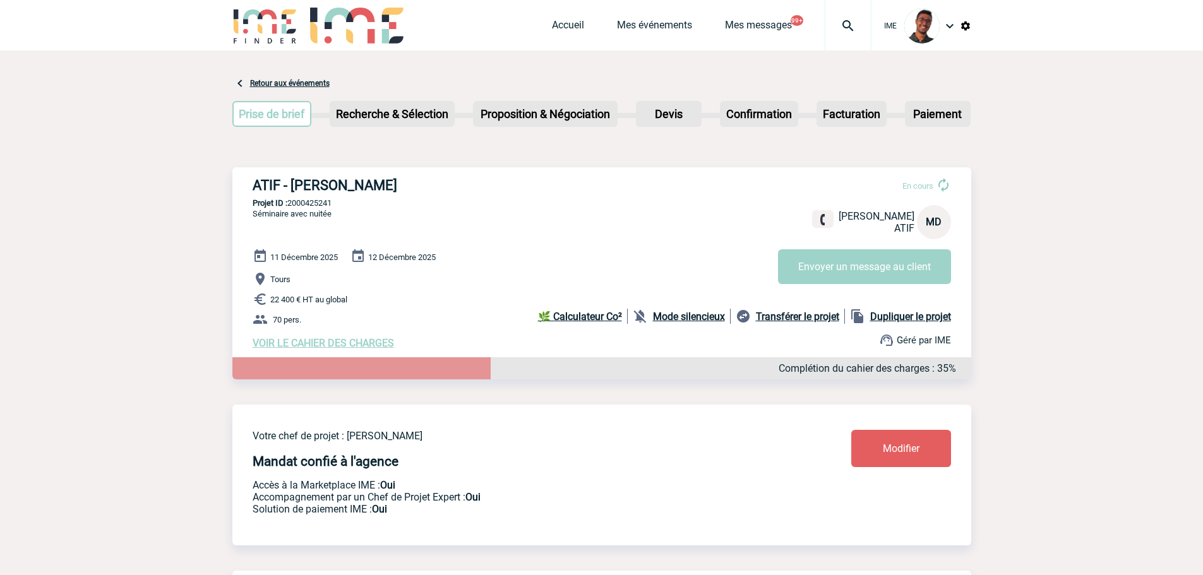
click at [844, 23] on img at bounding box center [847, 25] width 45 height 15
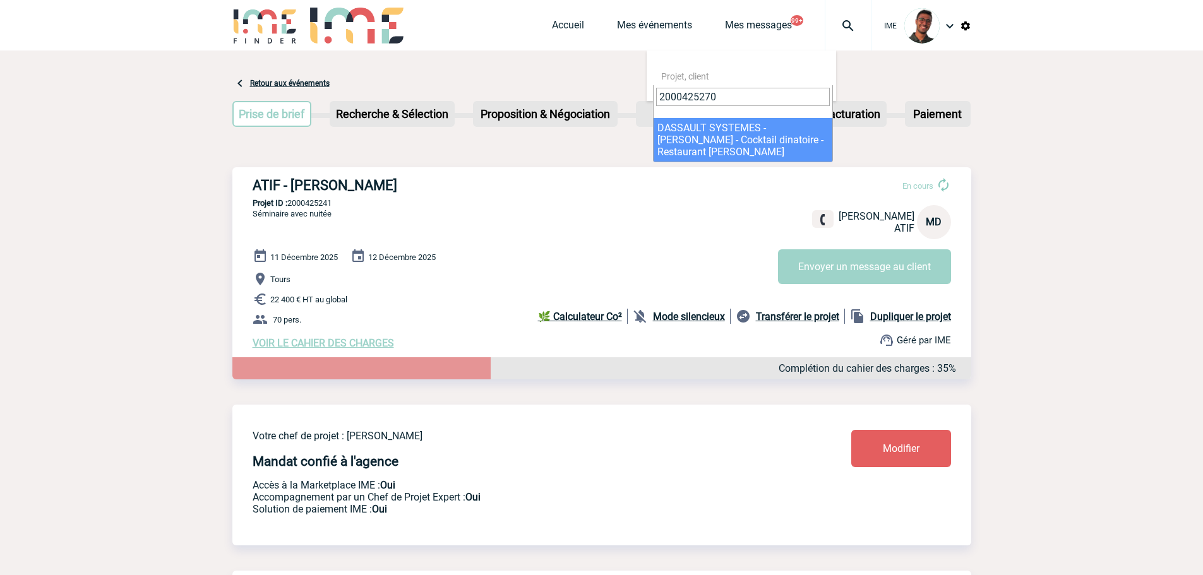
type input "2000425270"
select select "24771"
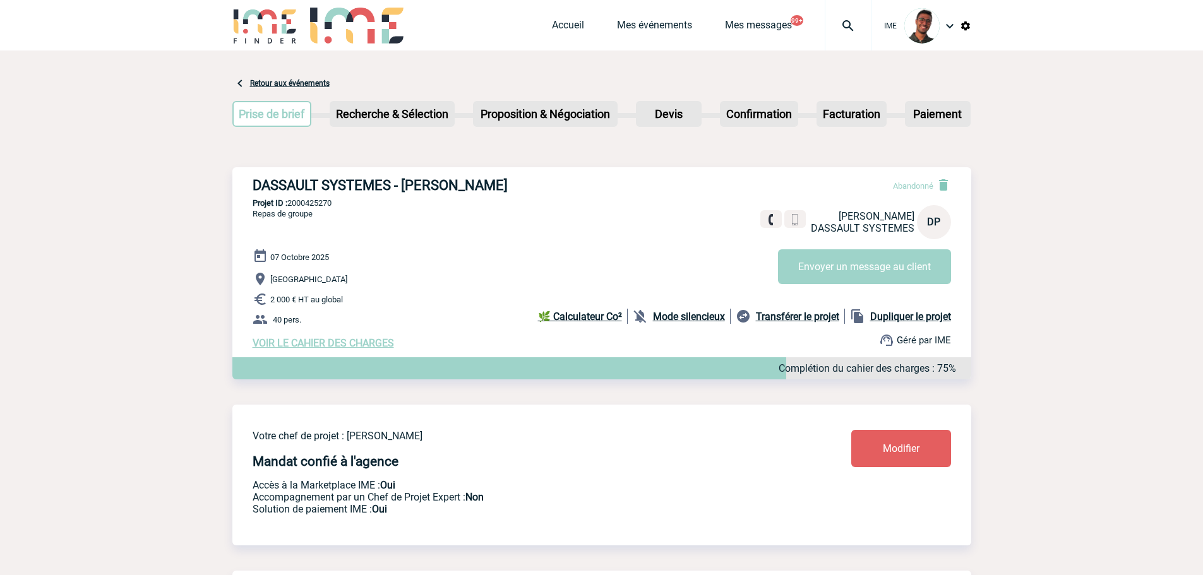
click at [859, 45] on div at bounding box center [848, 25] width 47 height 51
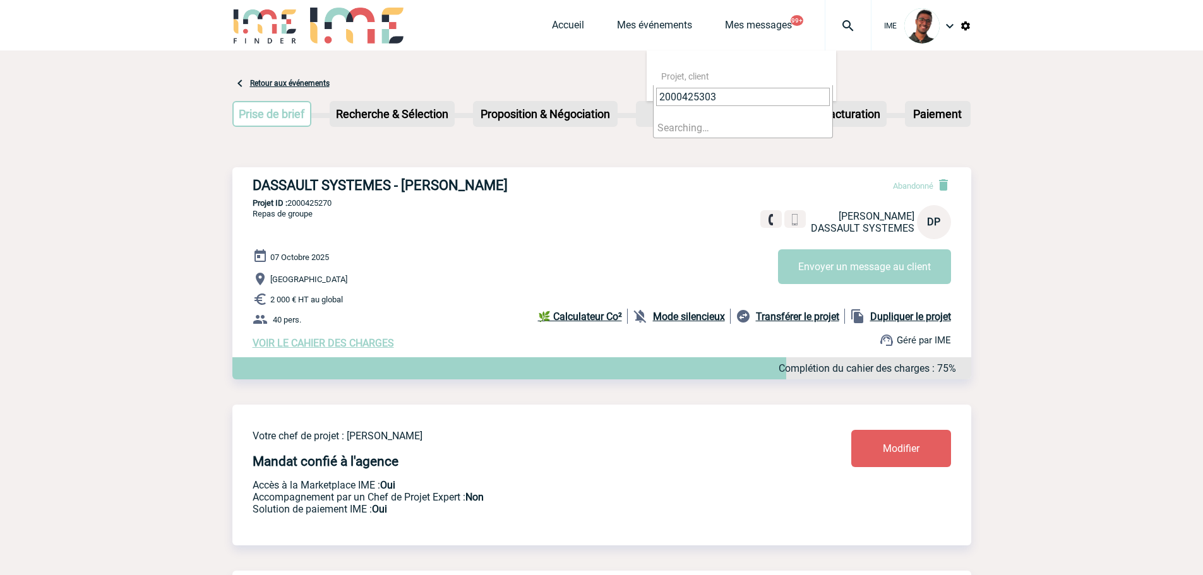
type input "2000425303"
click at [705, 130] on li "Searching…" at bounding box center [743, 128] width 179 height 20
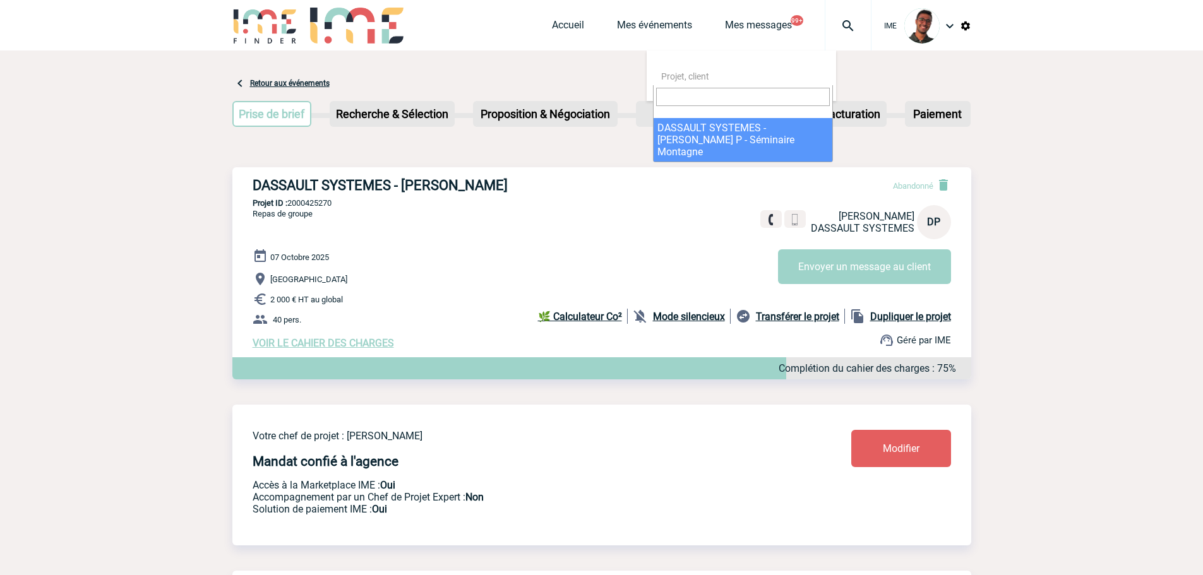
select select "24804"
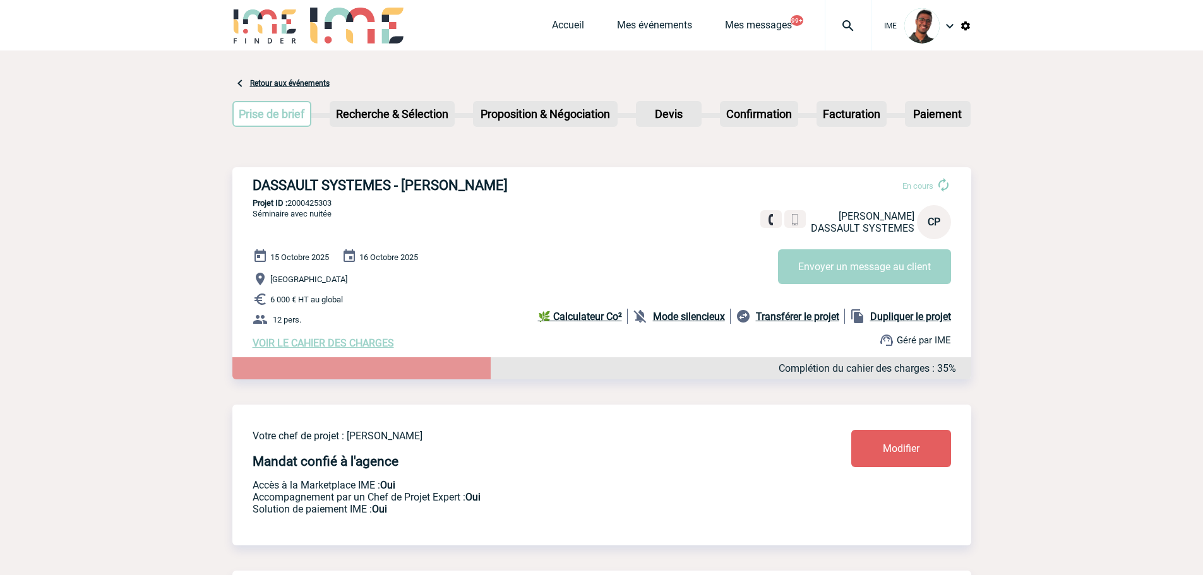
click at [845, 44] on div at bounding box center [848, 25] width 47 height 51
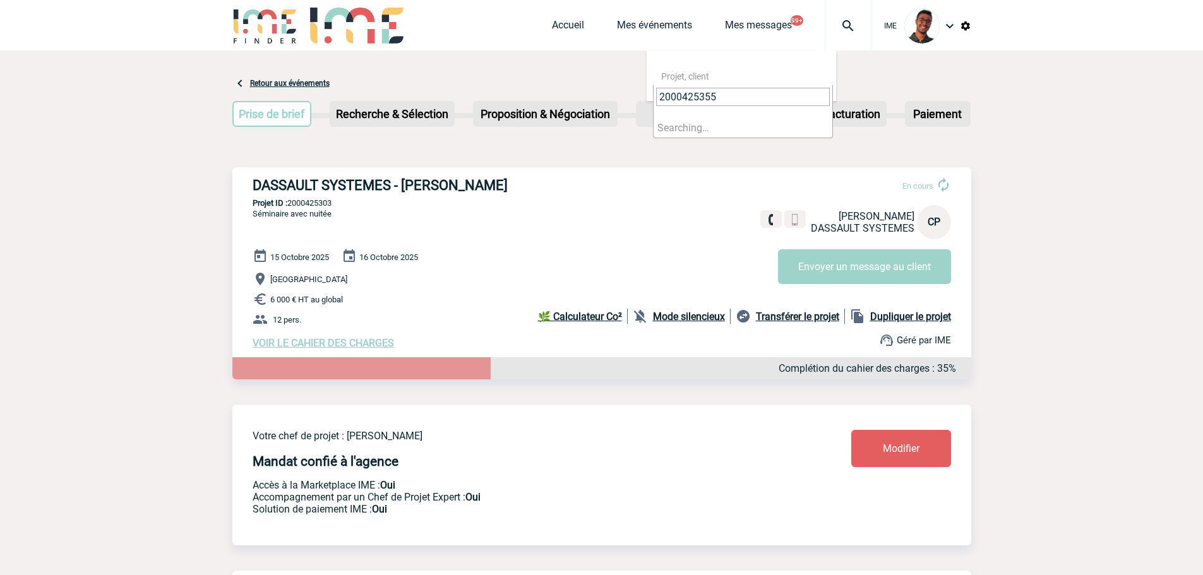
type input "2000425355"
click at [709, 126] on li "Searching…" at bounding box center [743, 128] width 179 height 20
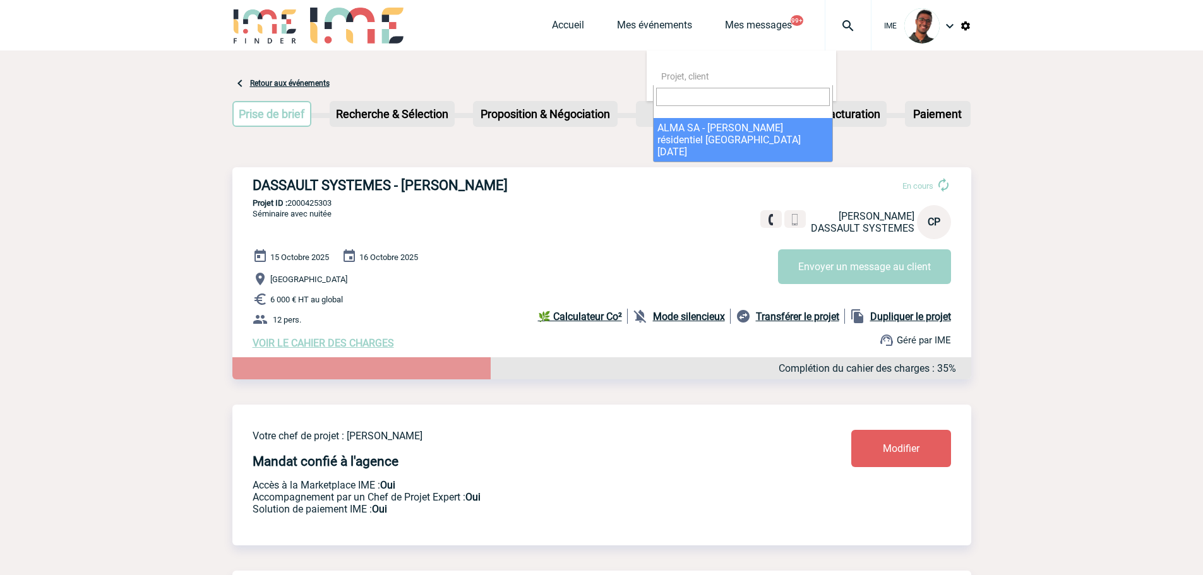
select select "24856"
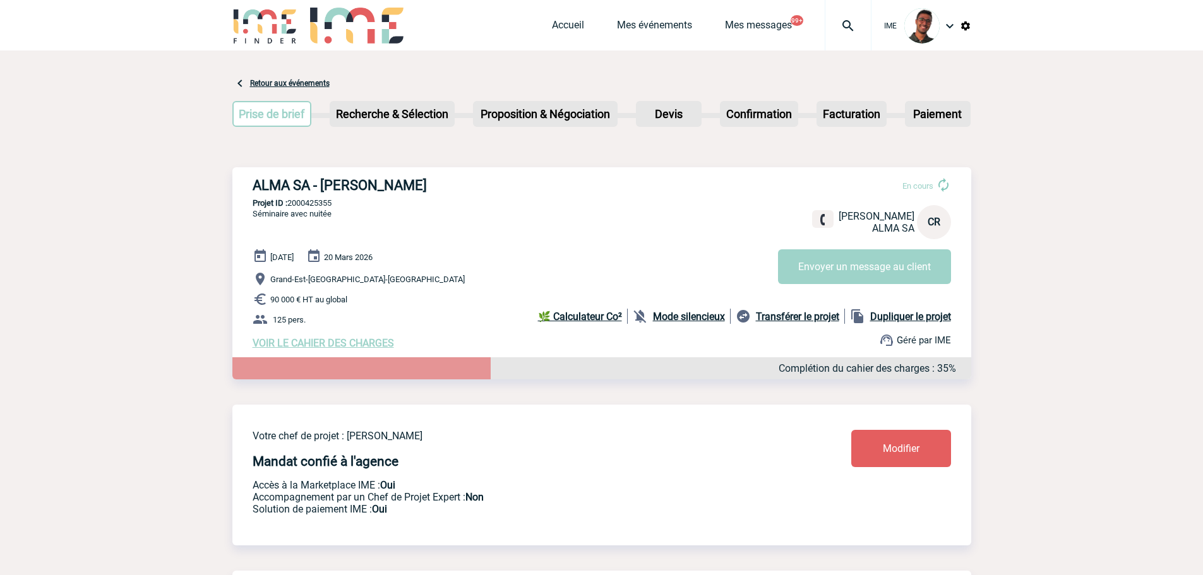
click at [846, 26] on img at bounding box center [847, 25] width 45 height 15
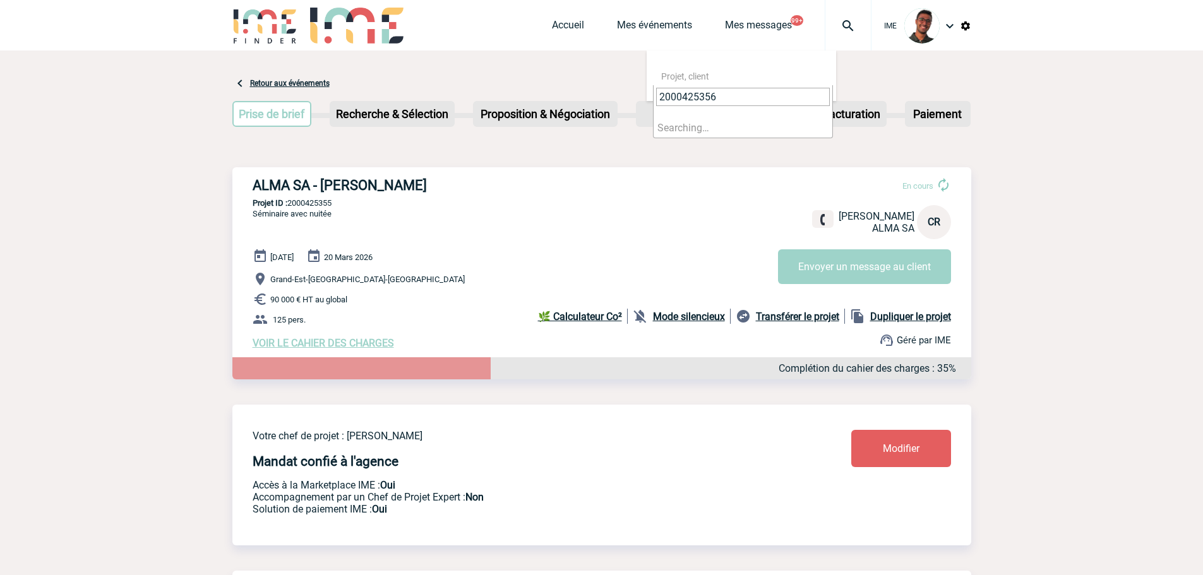
type input "2000425356"
click at [686, 129] on li "Searching…" at bounding box center [743, 128] width 179 height 20
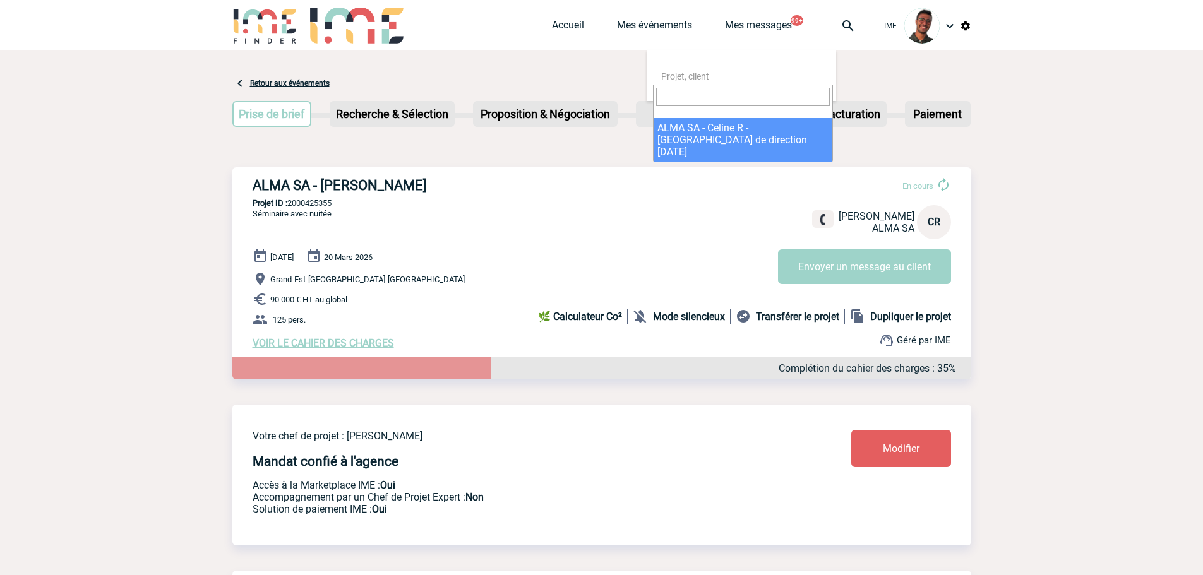
select select "24857"
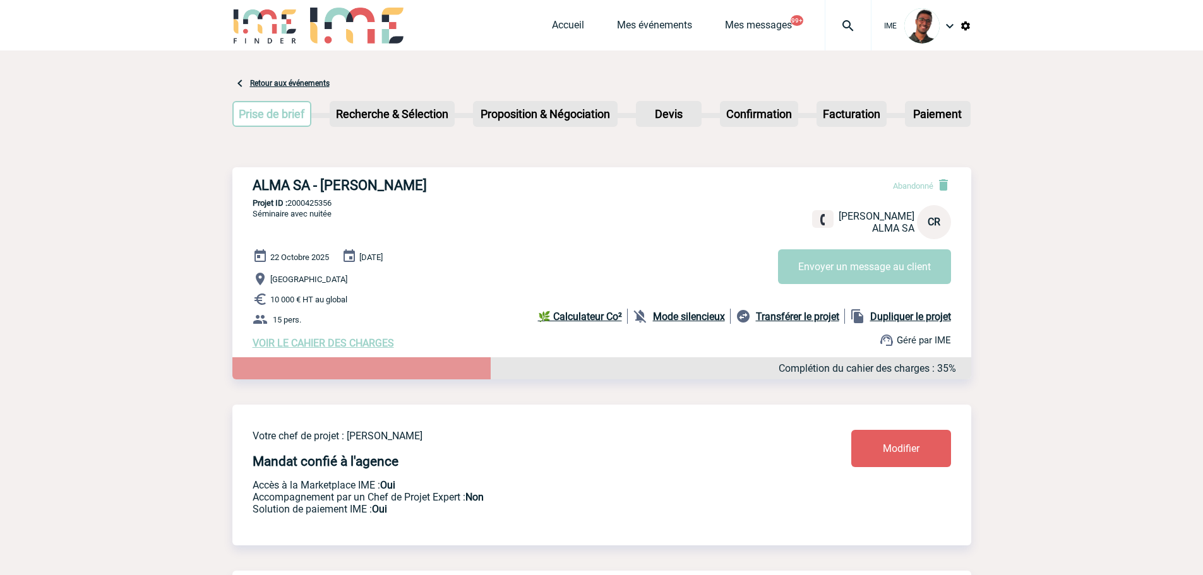
click at [854, 22] on img at bounding box center [847, 25] width 45 height 15
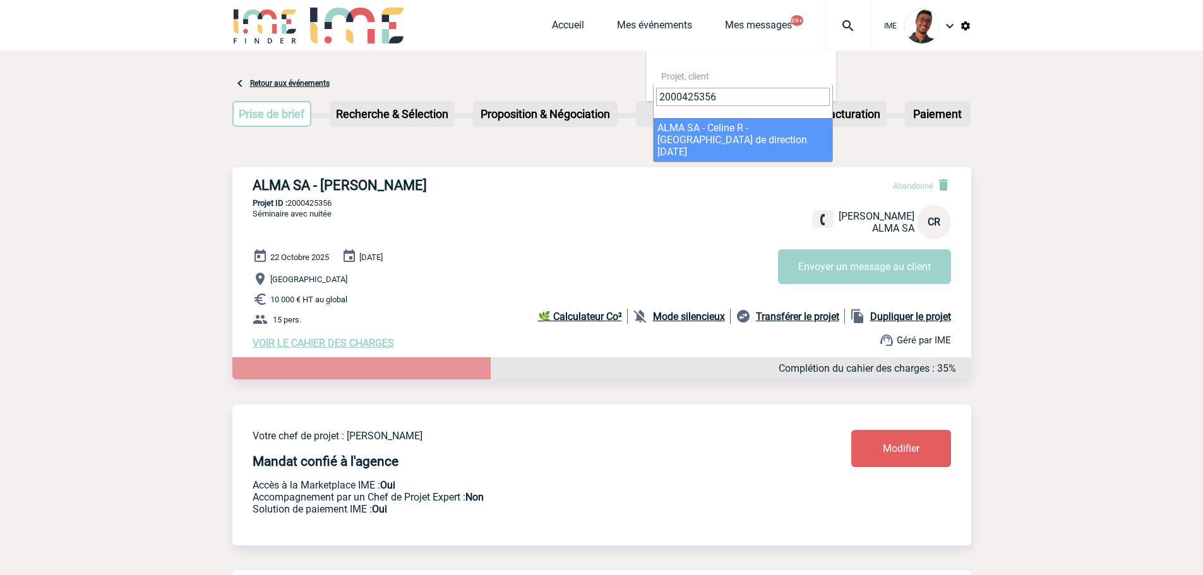
type input "2000425356"
select select "24857"
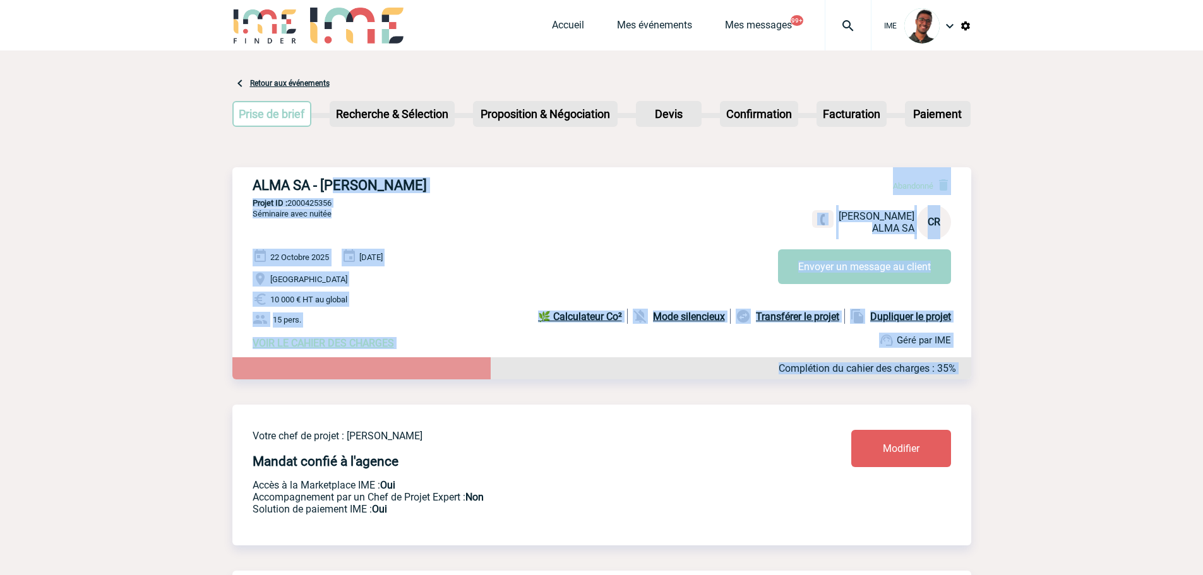
click at [339, 191] on div "ALMA SA - [PERSON_NAME] Abandonné [PERSON_NAME] SA CR Envoyer un message au cli…" at bounding box center [601, 273] width 739 height 212
click at [339, 191] on h3 "ALMA SA - [PERSON_NAME]" at bounding box center [442, 185] width 379 height 16
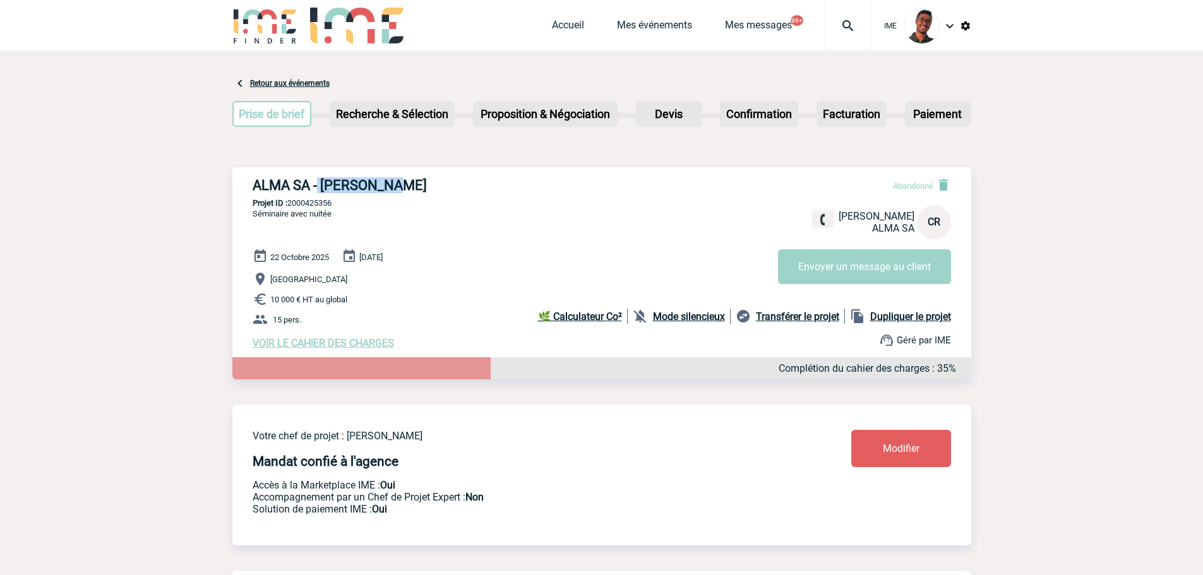
drag, startPoint x: 318, startPoint y: 184, endPoint x: 415, endPoint y: 178, distance: 98.1
click at [415, 178] on h3 "ALMA SA - [PERSON_NAME]" at bounding box center [442, 185] width 379 height 16
copy h3 "[PERSON_NAME]"
